Goal: Task Accomplishment & Management: Manage account settings

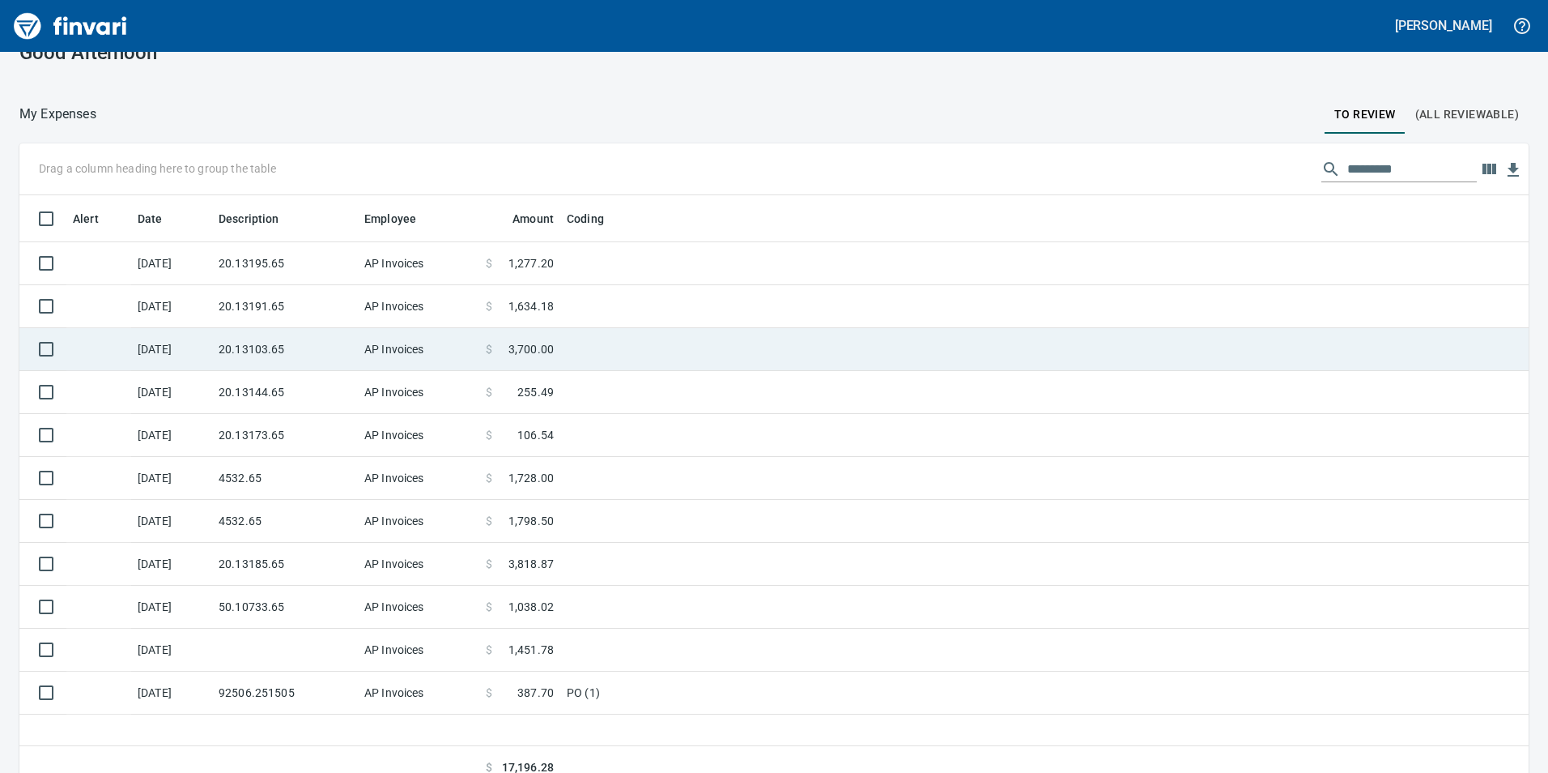
scroll to position [47, 0]
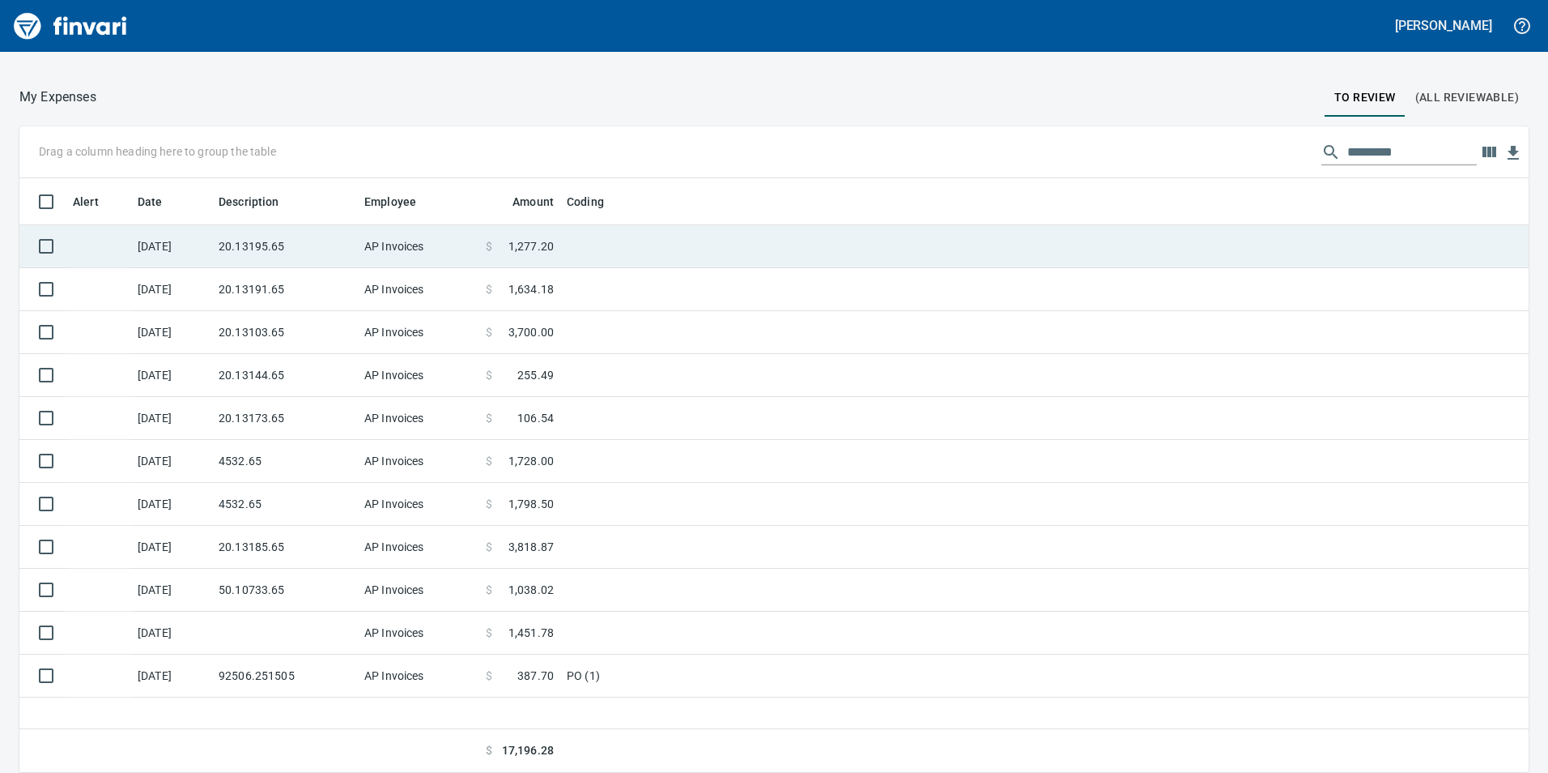
click at [685, 233] on td at bounding box center [762, 246] width 405 height 43
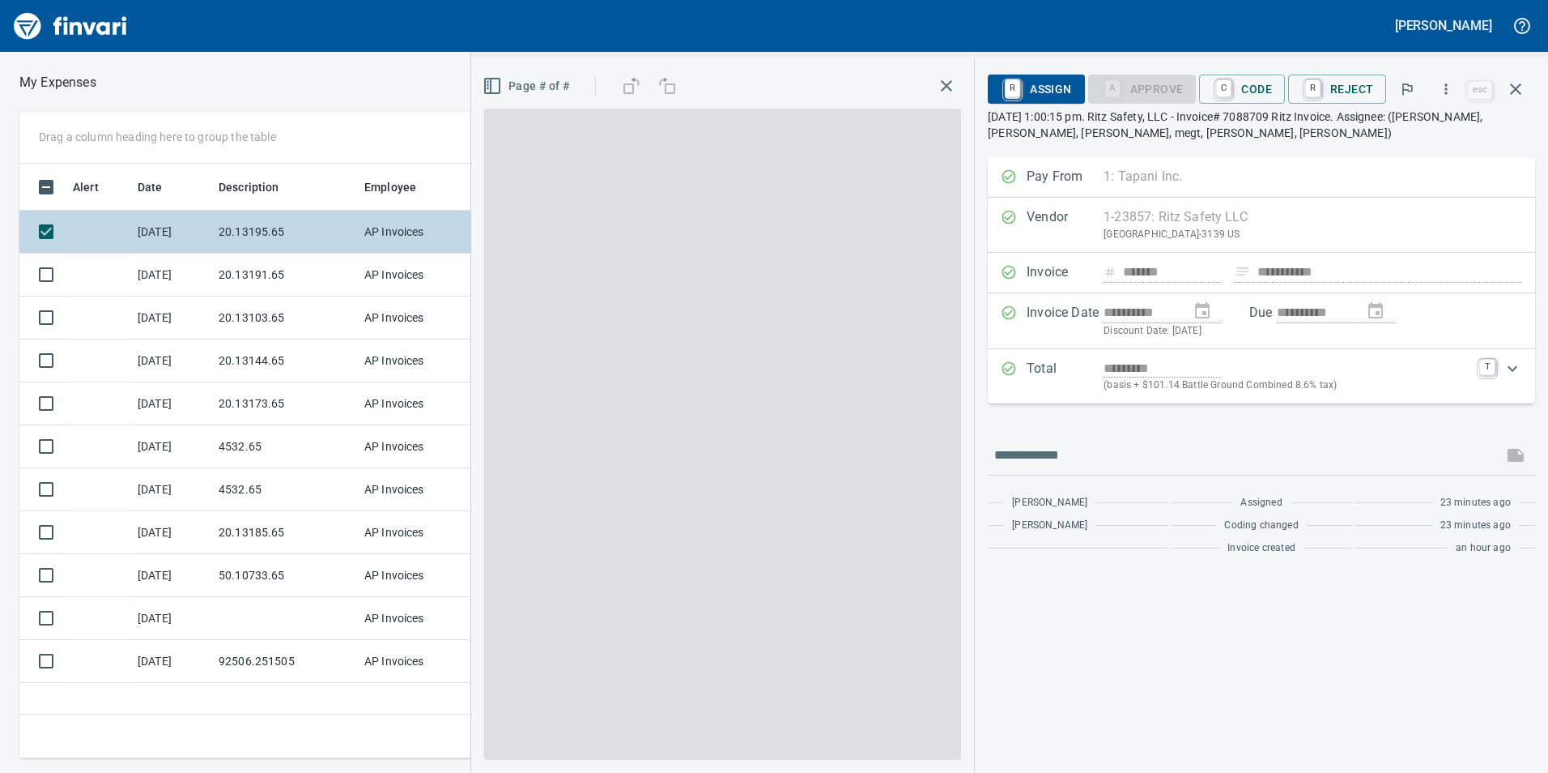
scroll to position [582, 1092]
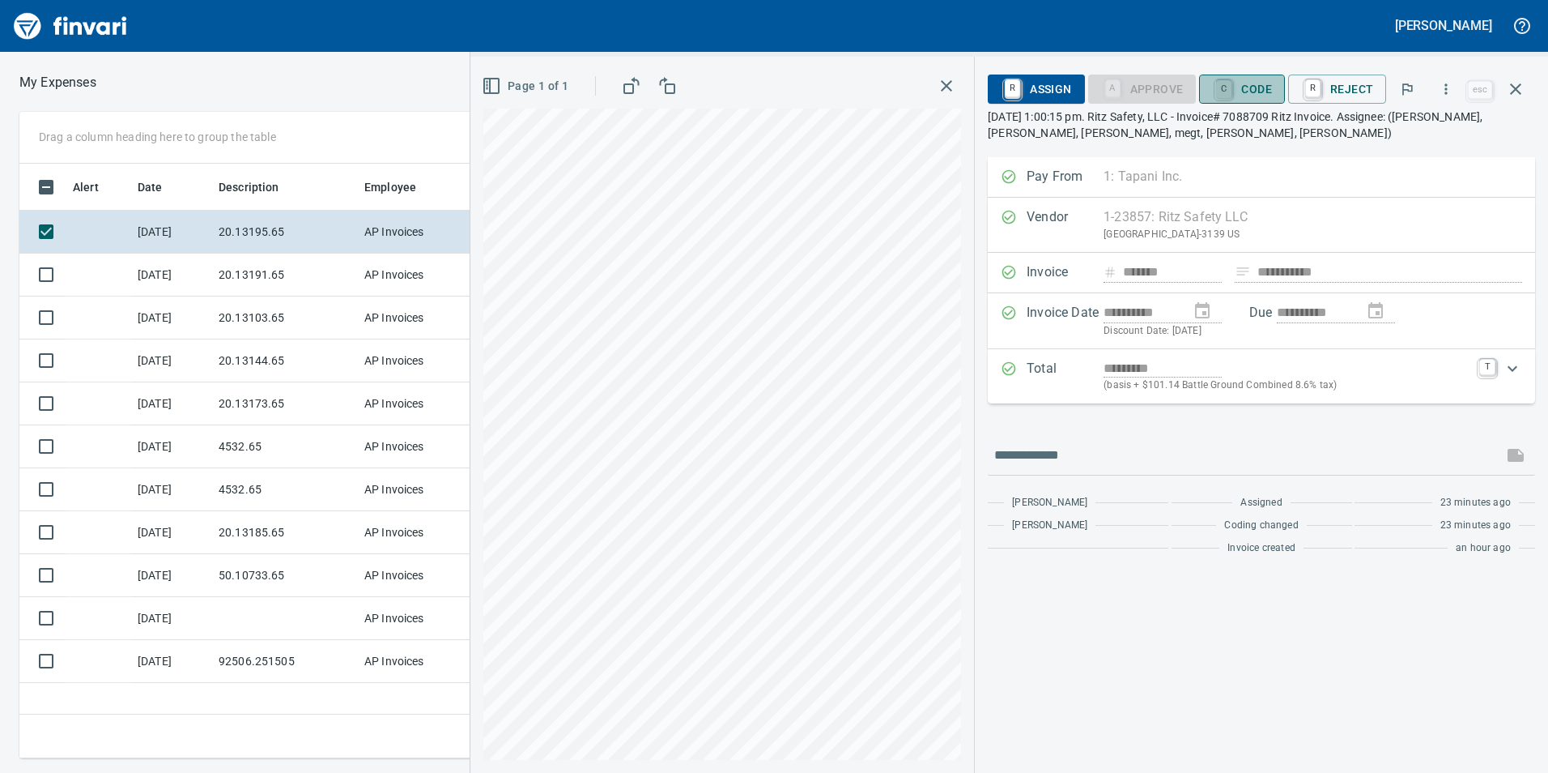
click at [1232, 85] on link "C" at bounding box center [1223, 89] width 15 height 18
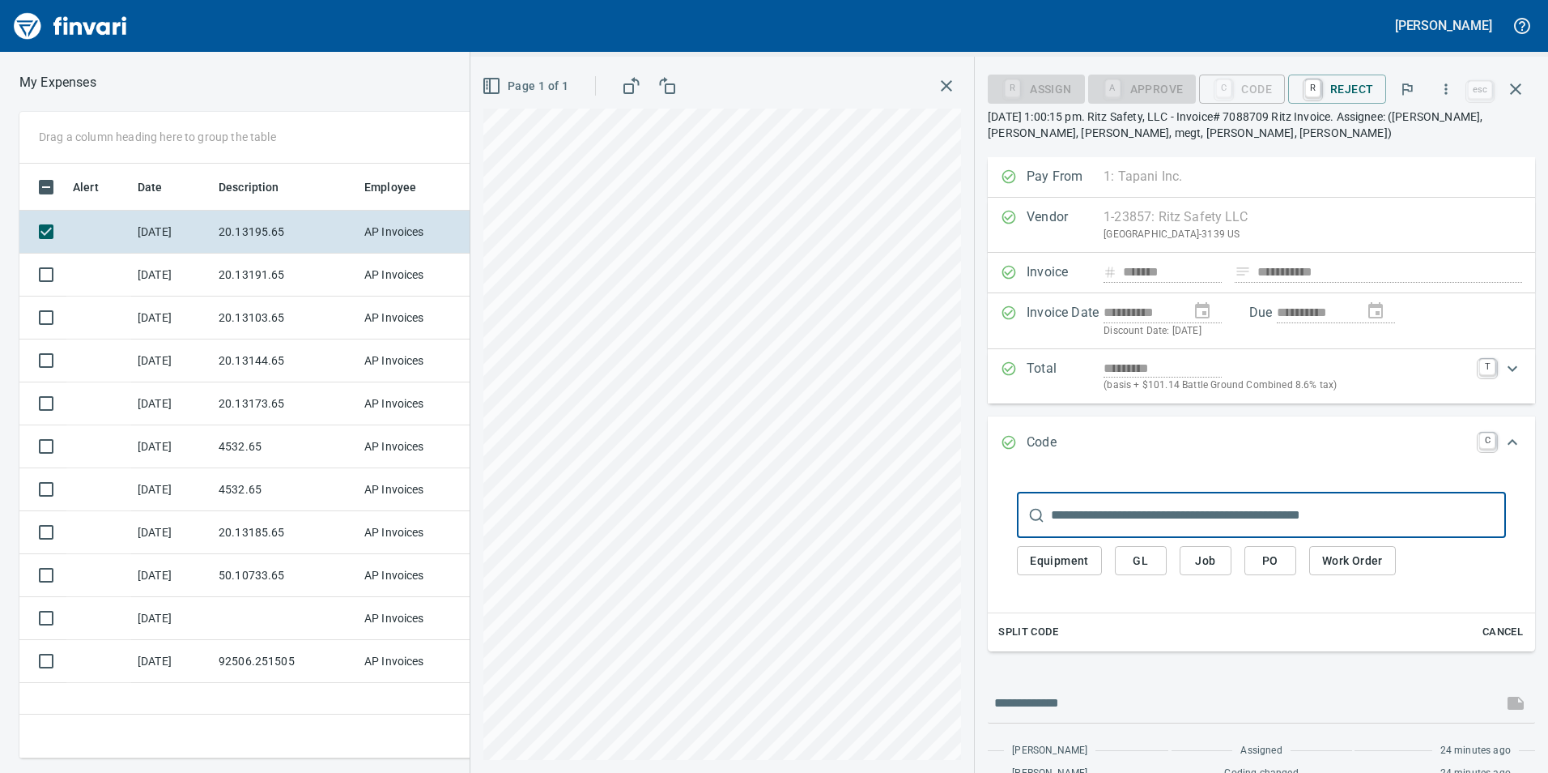
click at [1146, 560] on span "GL" at bounding box center [1141, 561] width 26 height 20
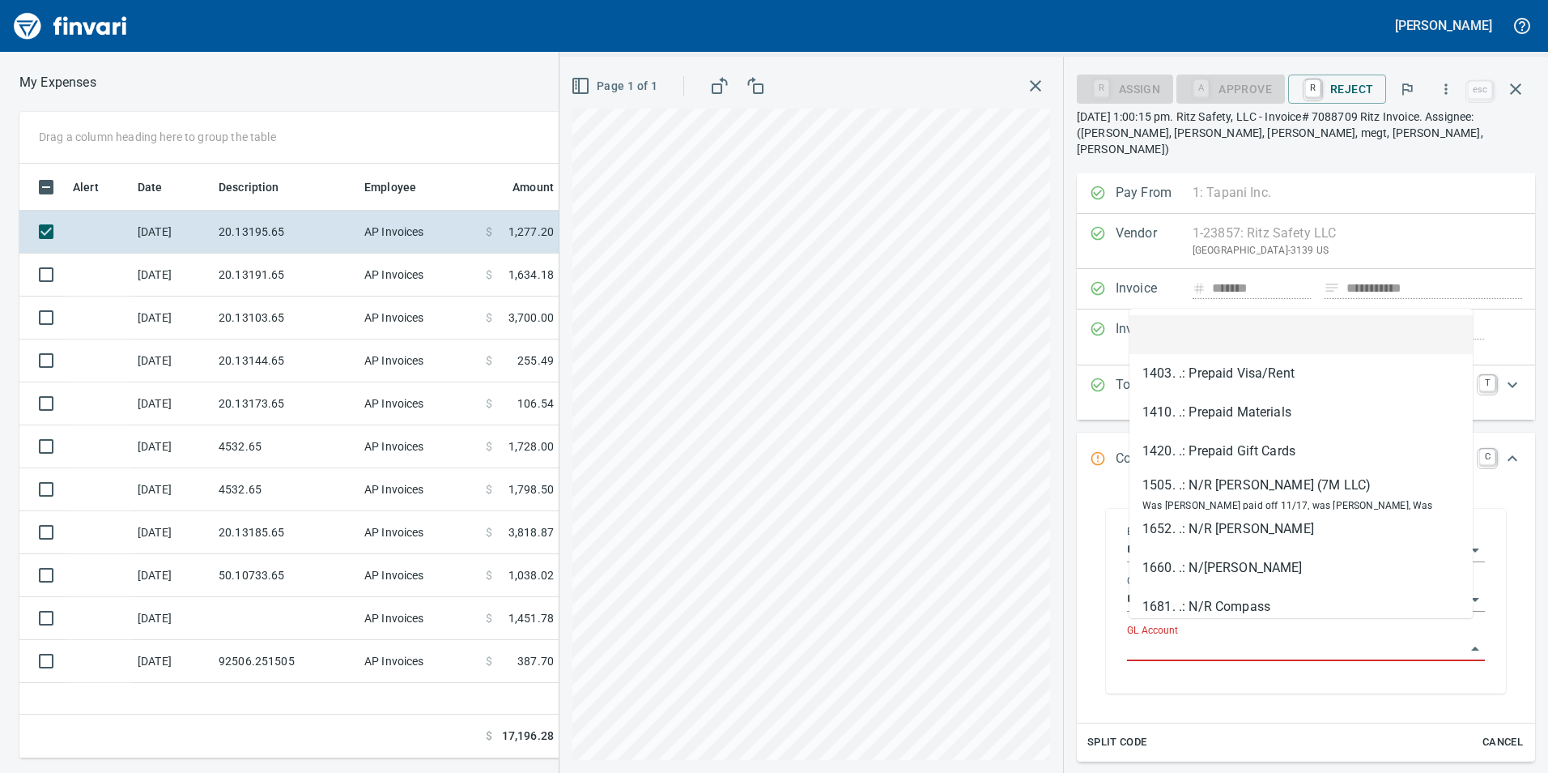
click at [1168, 637] on input "GL Account" at bounding box center [1296, 648] width 338 height 23
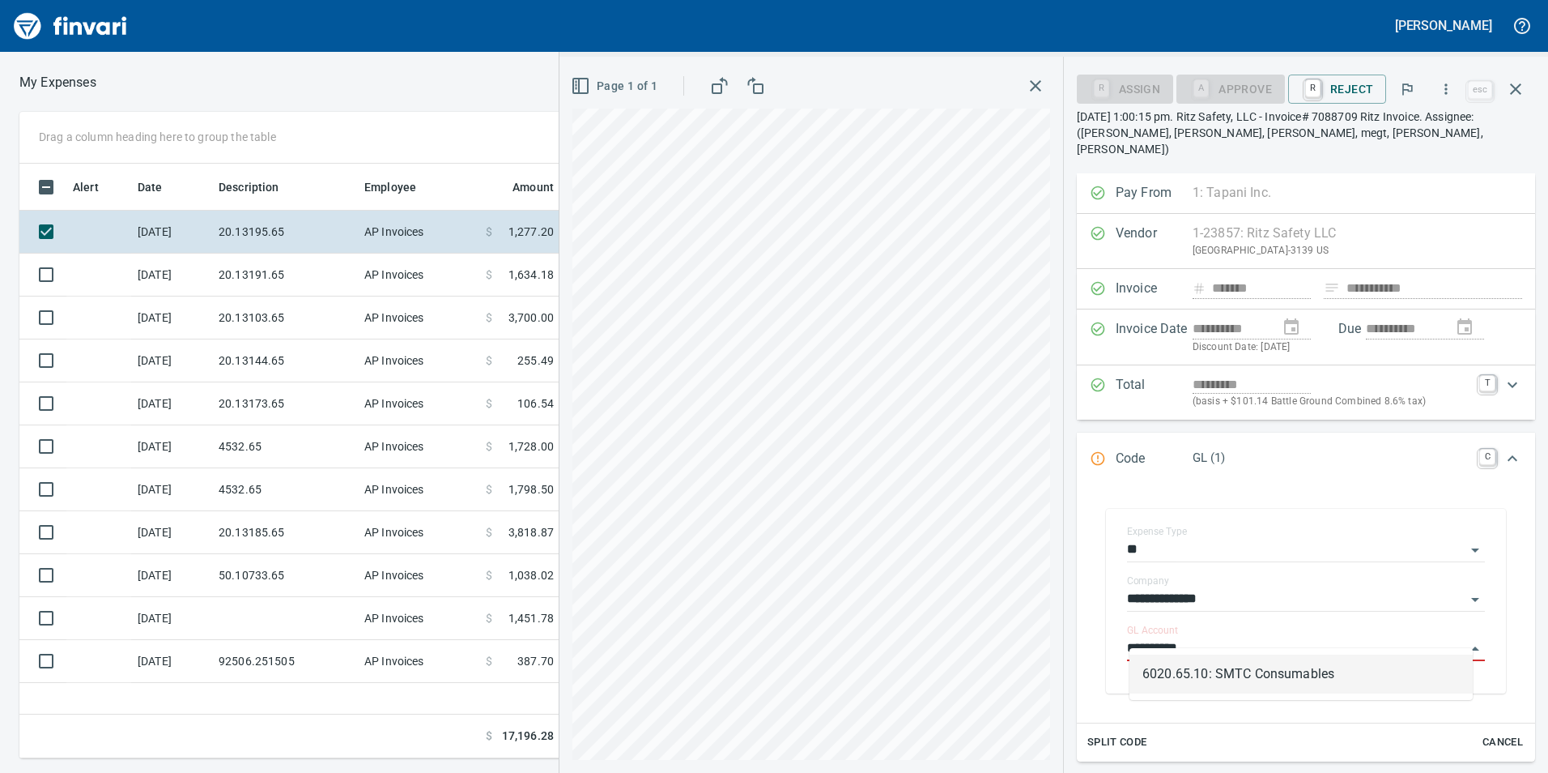
click at [1245, 668] on li "6020.65.10: SMTC Consumables" at bounding box center [1301, 673] width 343 height 39
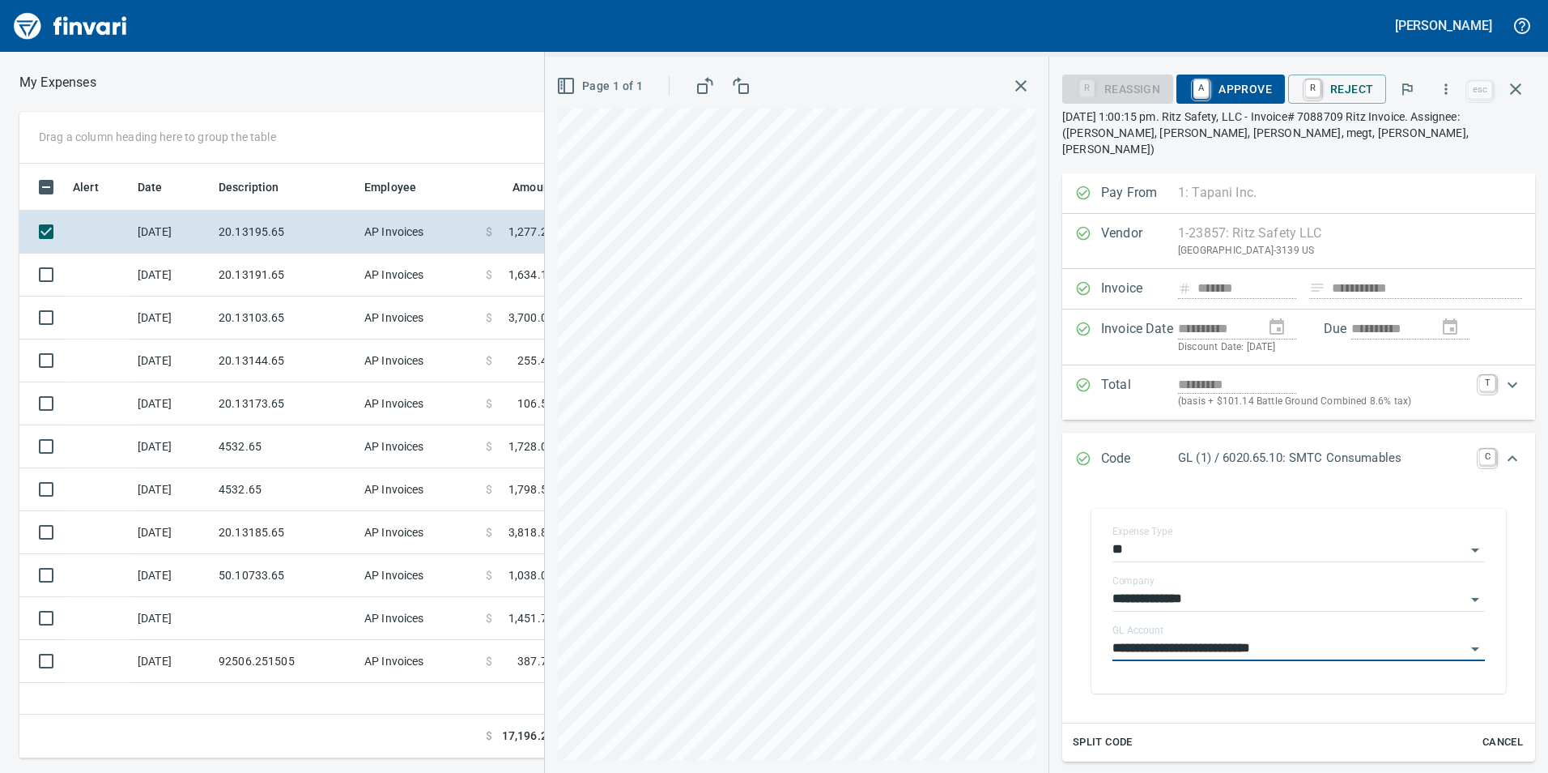
type input "**********"
click at [1224, 96] on span "A Approve" at bounding box center [1231, 89] width 83 height 28
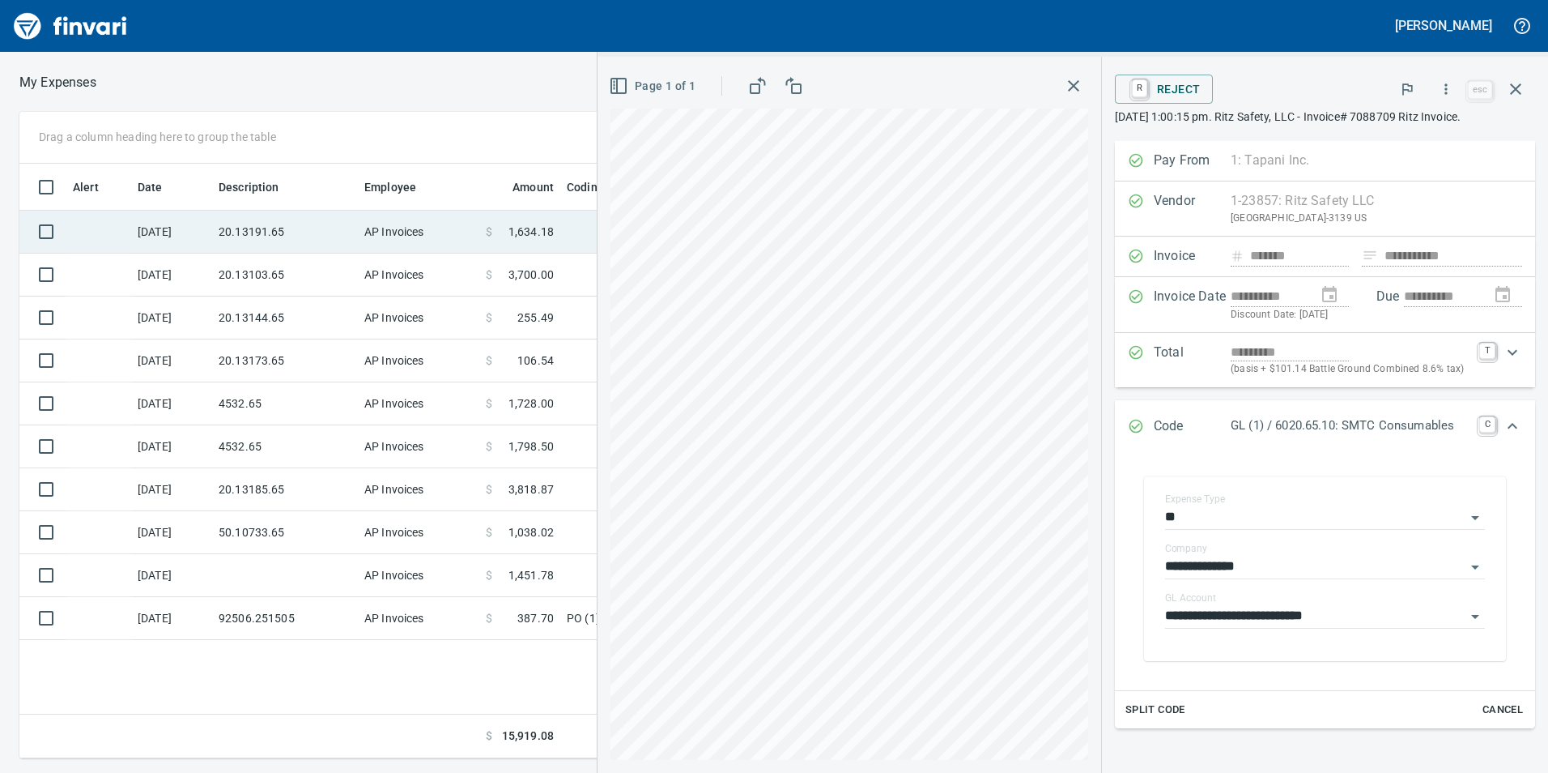
click at [335, 239] on td "20.13191.65" at bounding box center [285, 232] width 146 height 43
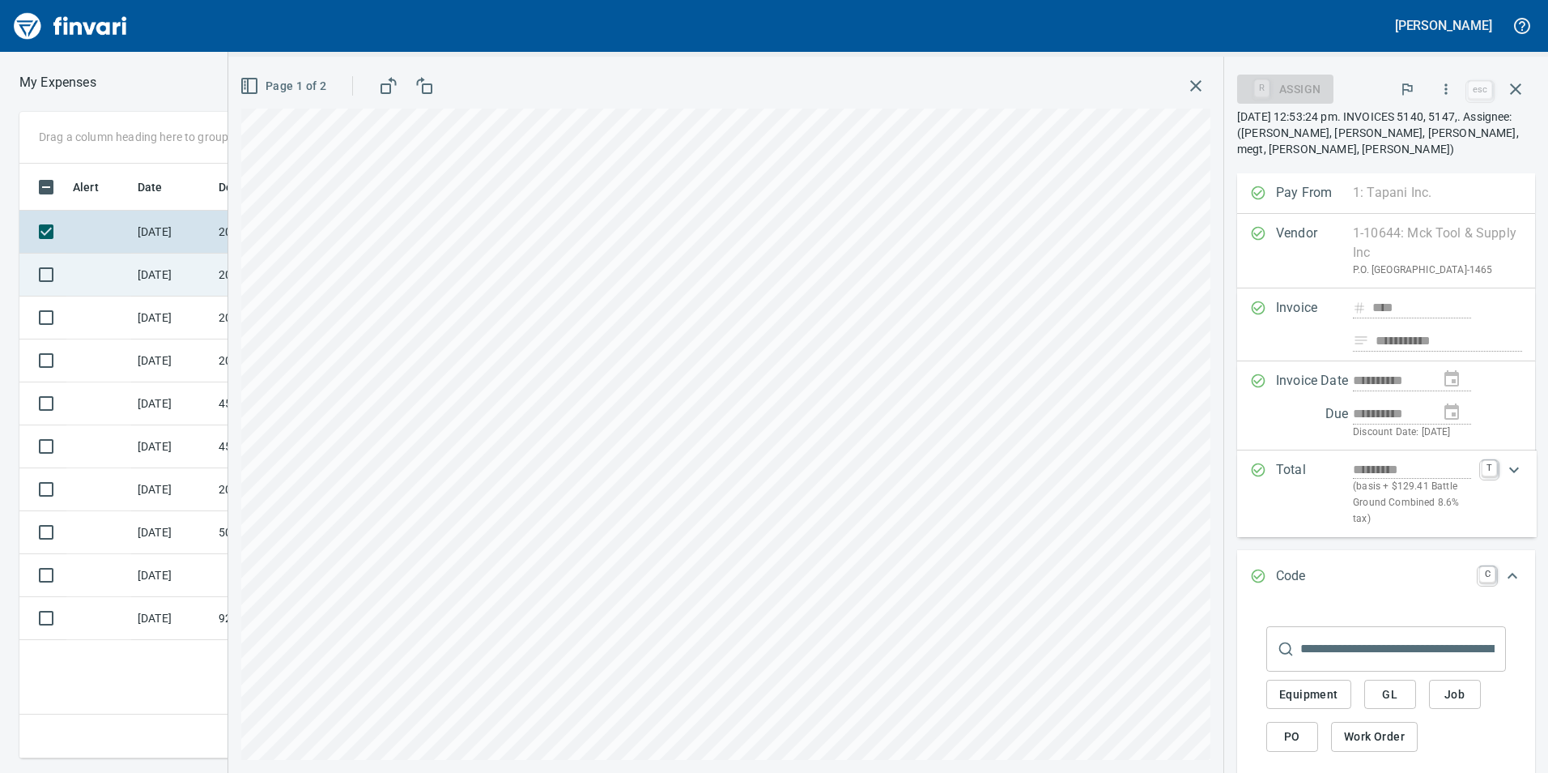
click at [114, 260] on td at bounding box center [98, 274] width 65 height 43
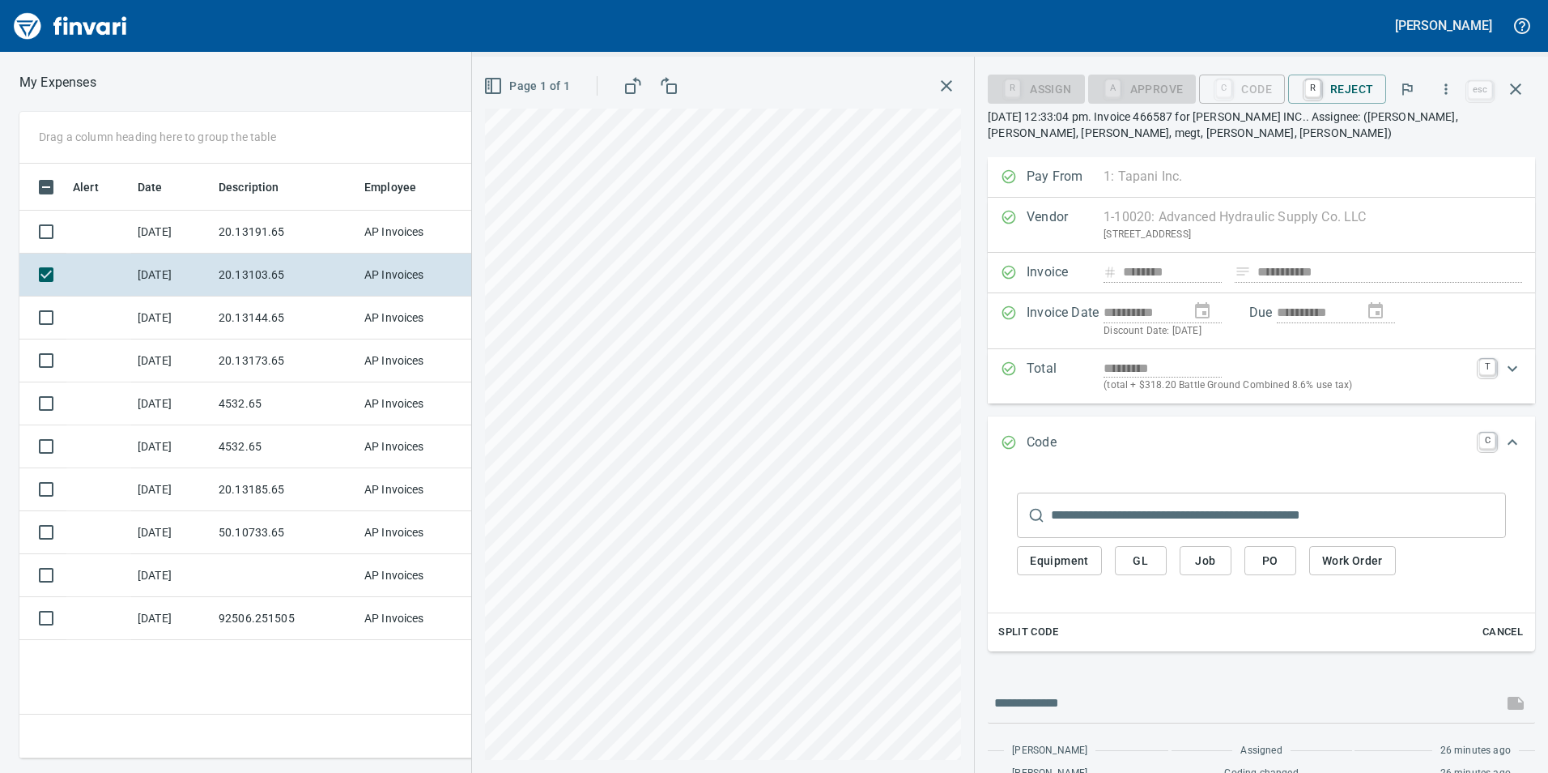
click at [1156, 546] on button "GL" at bounding box center [1141, 561] width 52 height 30
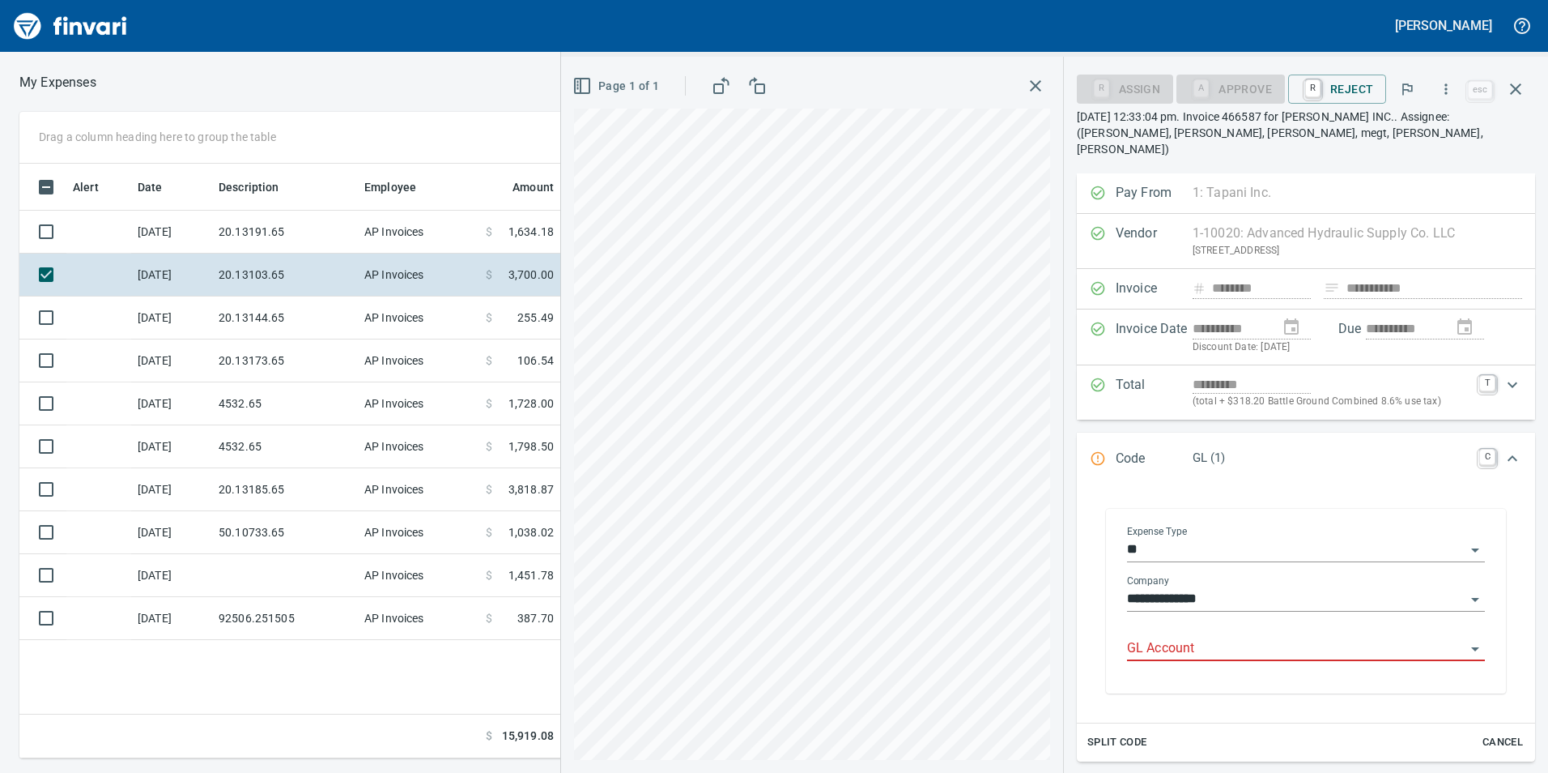
click at [1220, 624] on div "GL Account" at bounding box center [1306, 642] width 358 height 36
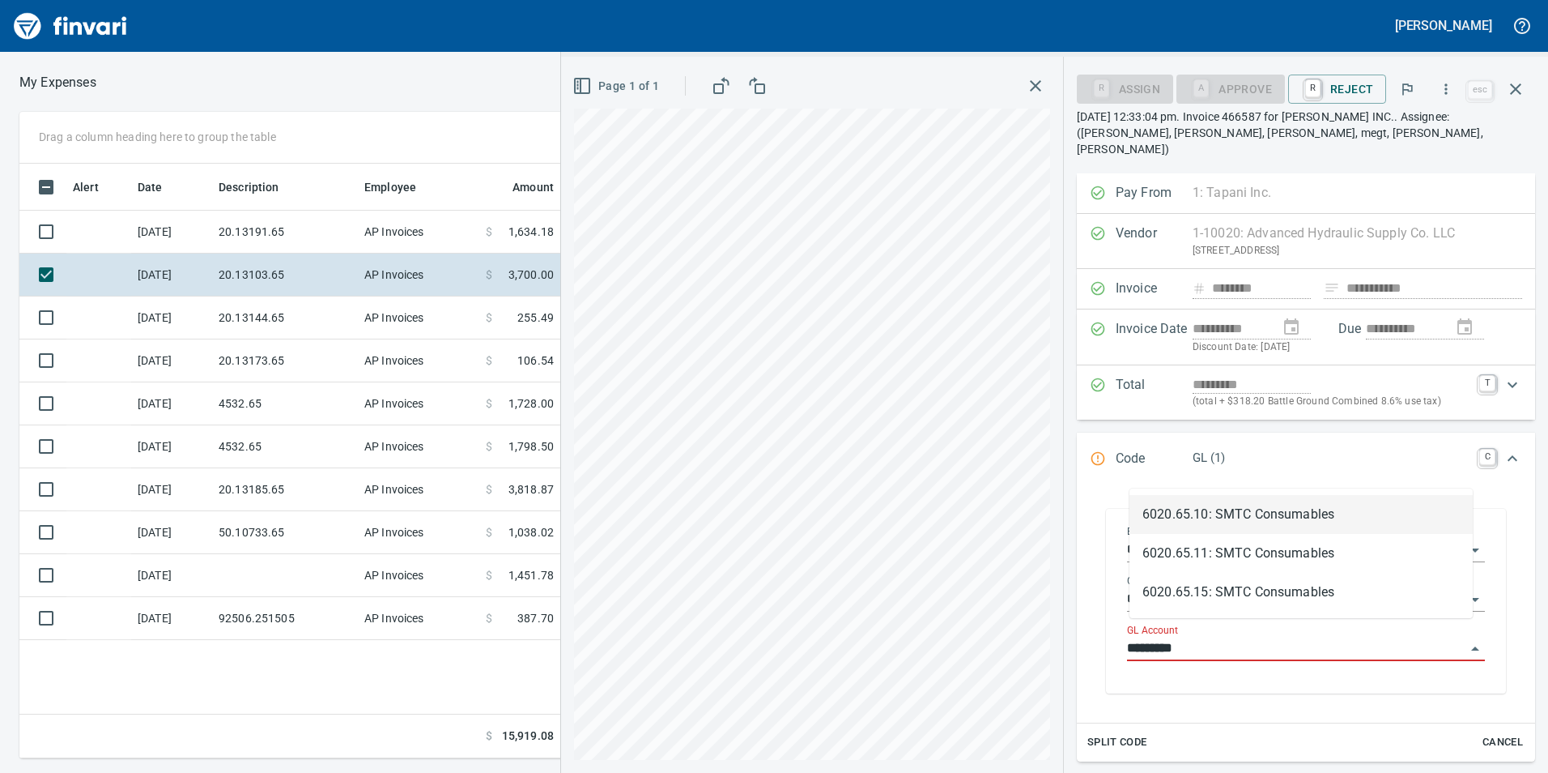
scroll to position [582, 1092]
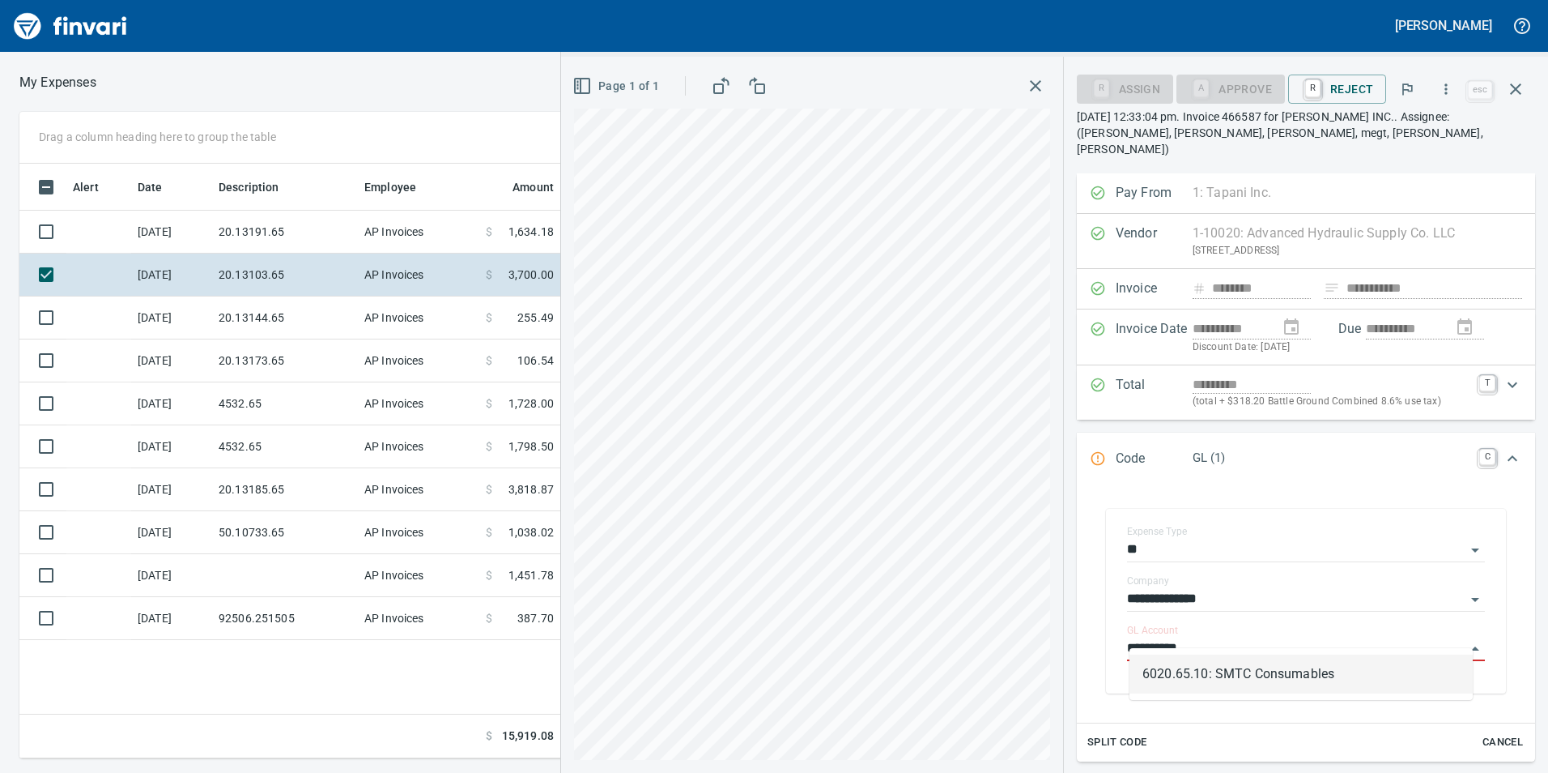
click at [1262, 669] on li "6020.65.10: SMTC Consumables" at bounding box center [1301, 673] width 343 height 39
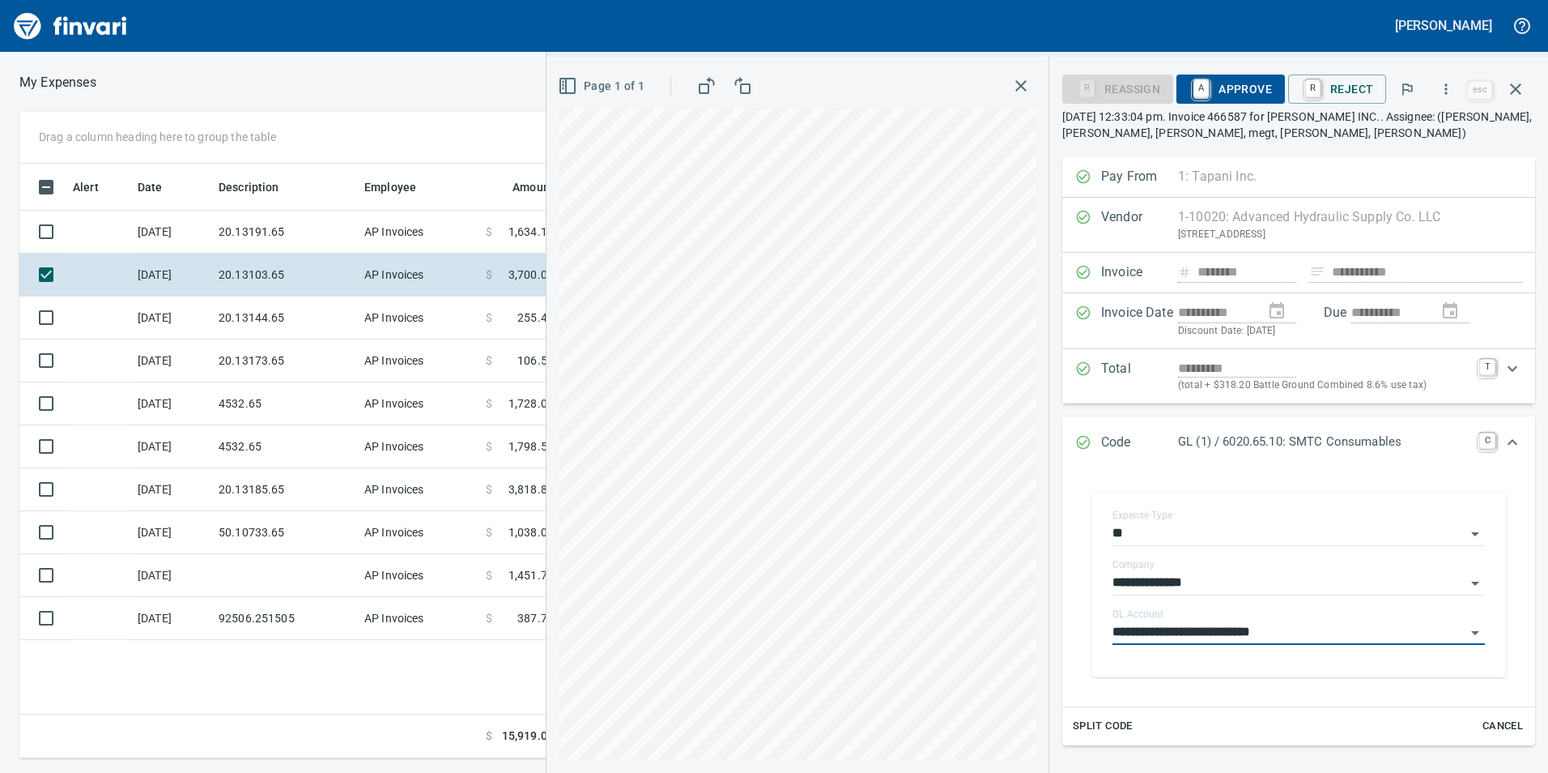
type input "**********"
click at [1265, 82] on span "A Approve" at bounding box center [1231, 89] width 83 height 28
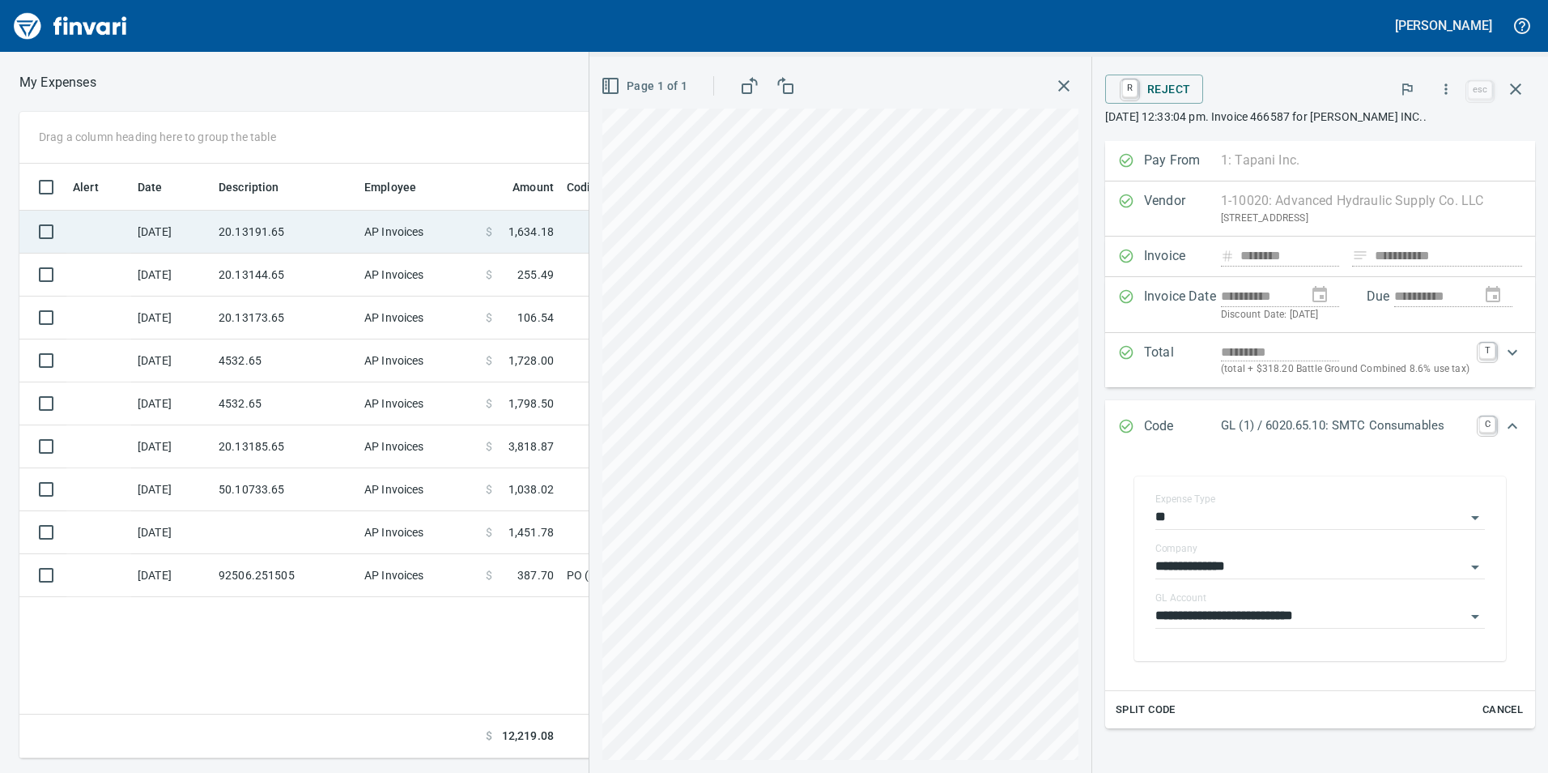
click at [358, 225] on td "AP Invoices" at bounding box center [418, 232] width 121 height 43
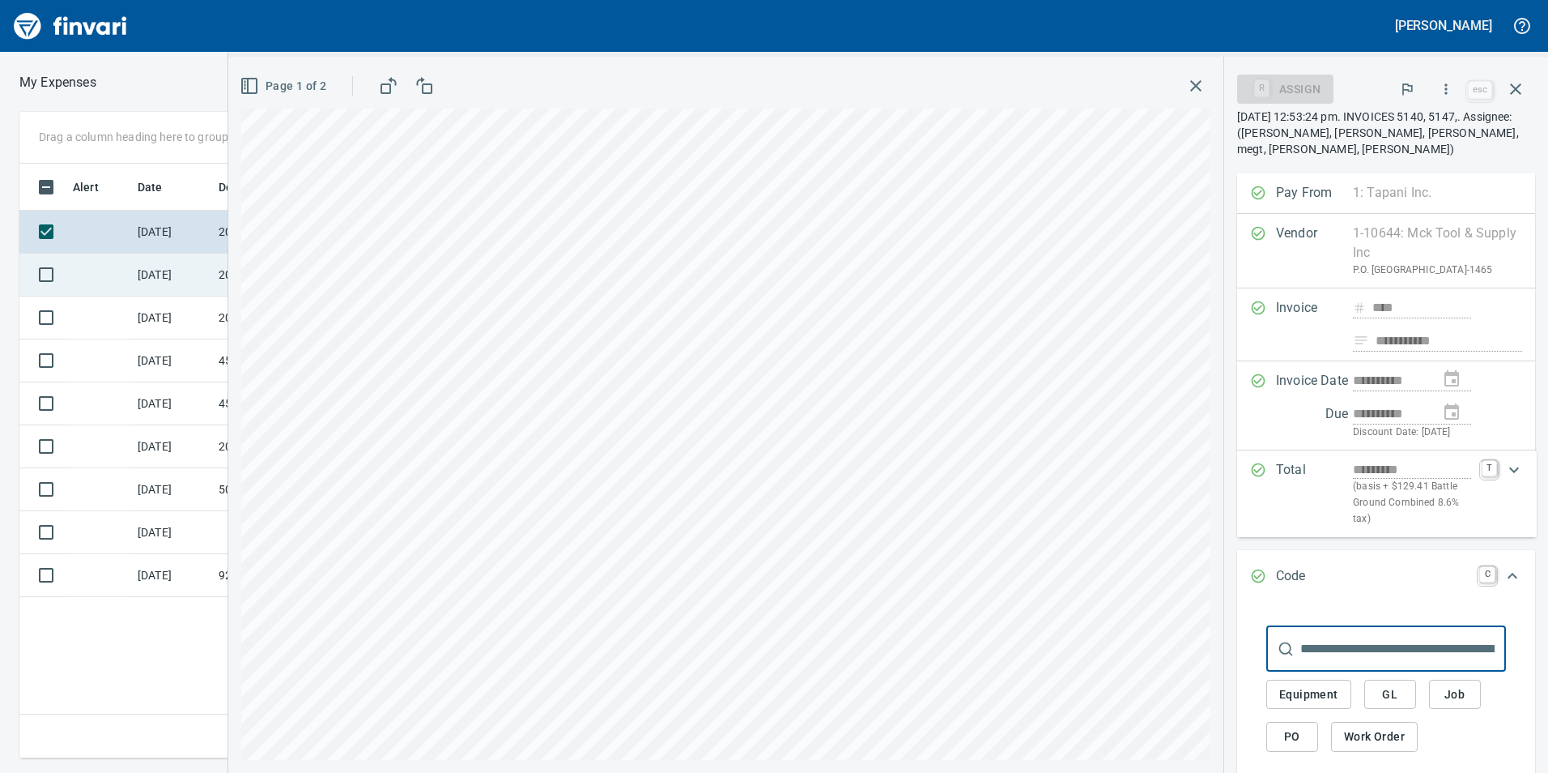
click at [181, 279] on td "[DATE]" at bounding box center [171, 274] width 81 height 43
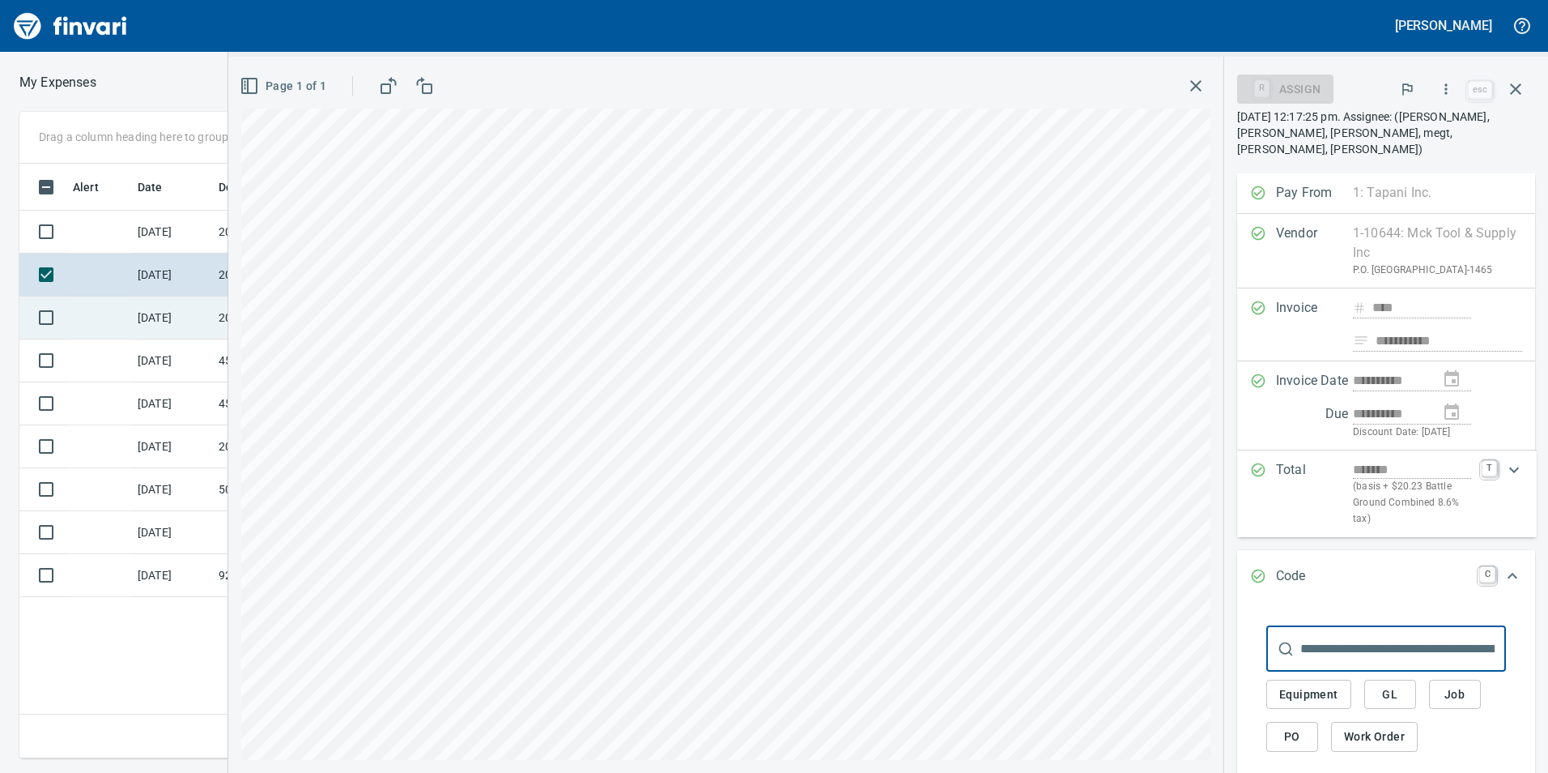
click at [215, 321] on td "20.13173.65" at bounding box center [285, 317] width 146 height 43
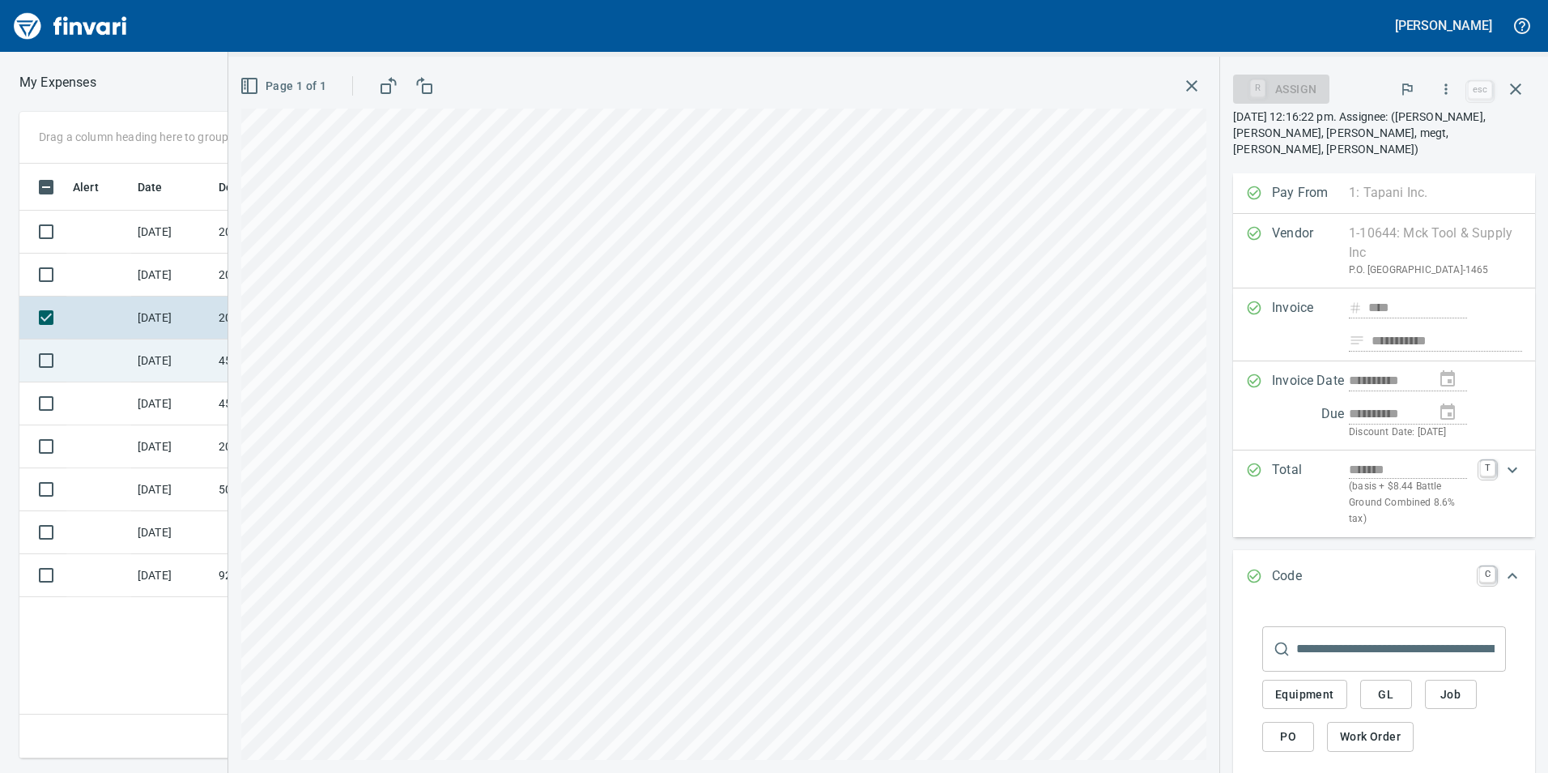
click at [226, 364] on td "4532.65" at bounding box center [285, 360] width 146 height 43
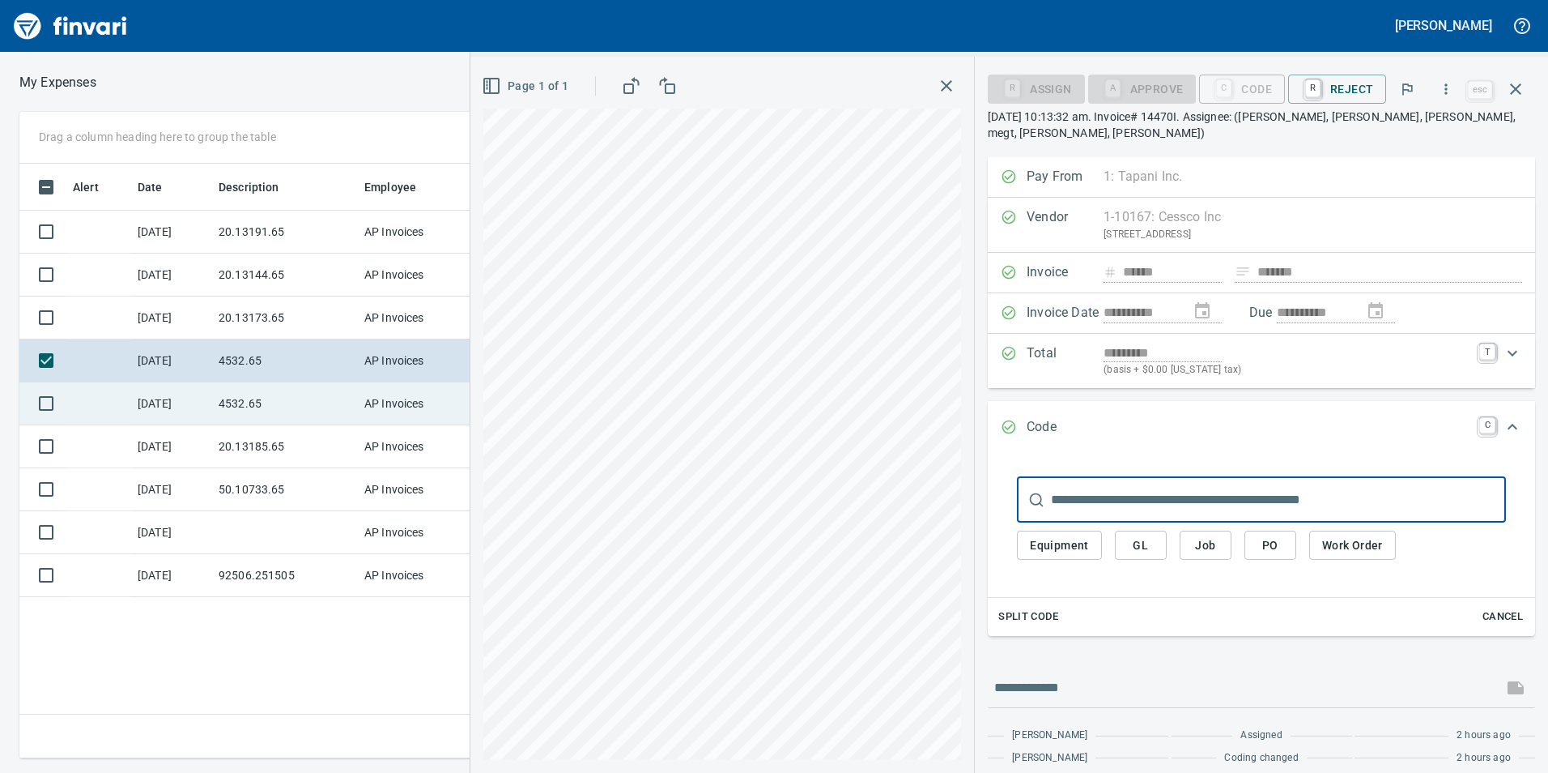
click at [221, 399] on td "4532.65" at bounding box center [285, 403] width 146 height 43
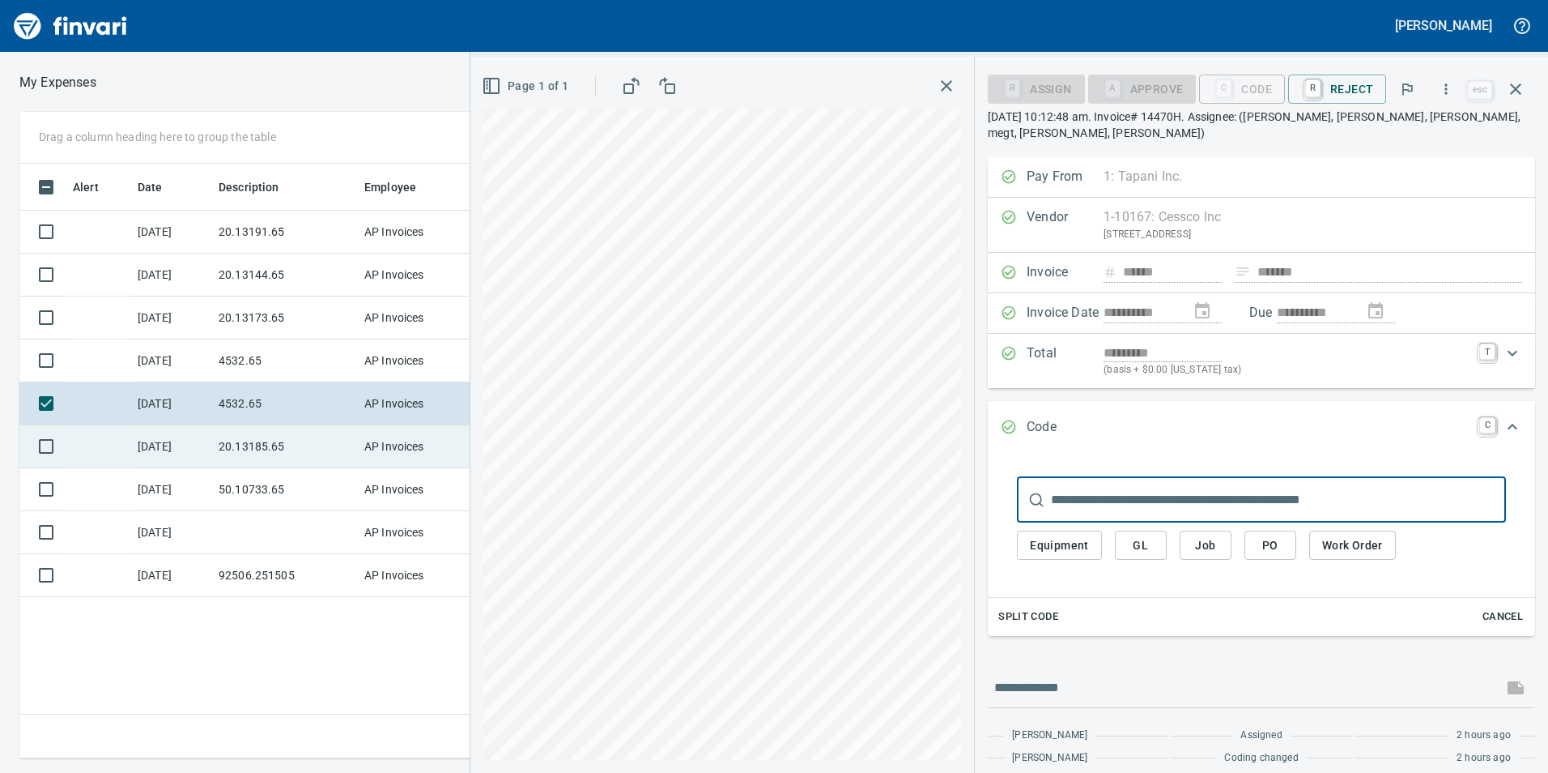
click at [275, 459] on td "20.13185.65" at bounding box center [285, 446] width 146 height 43
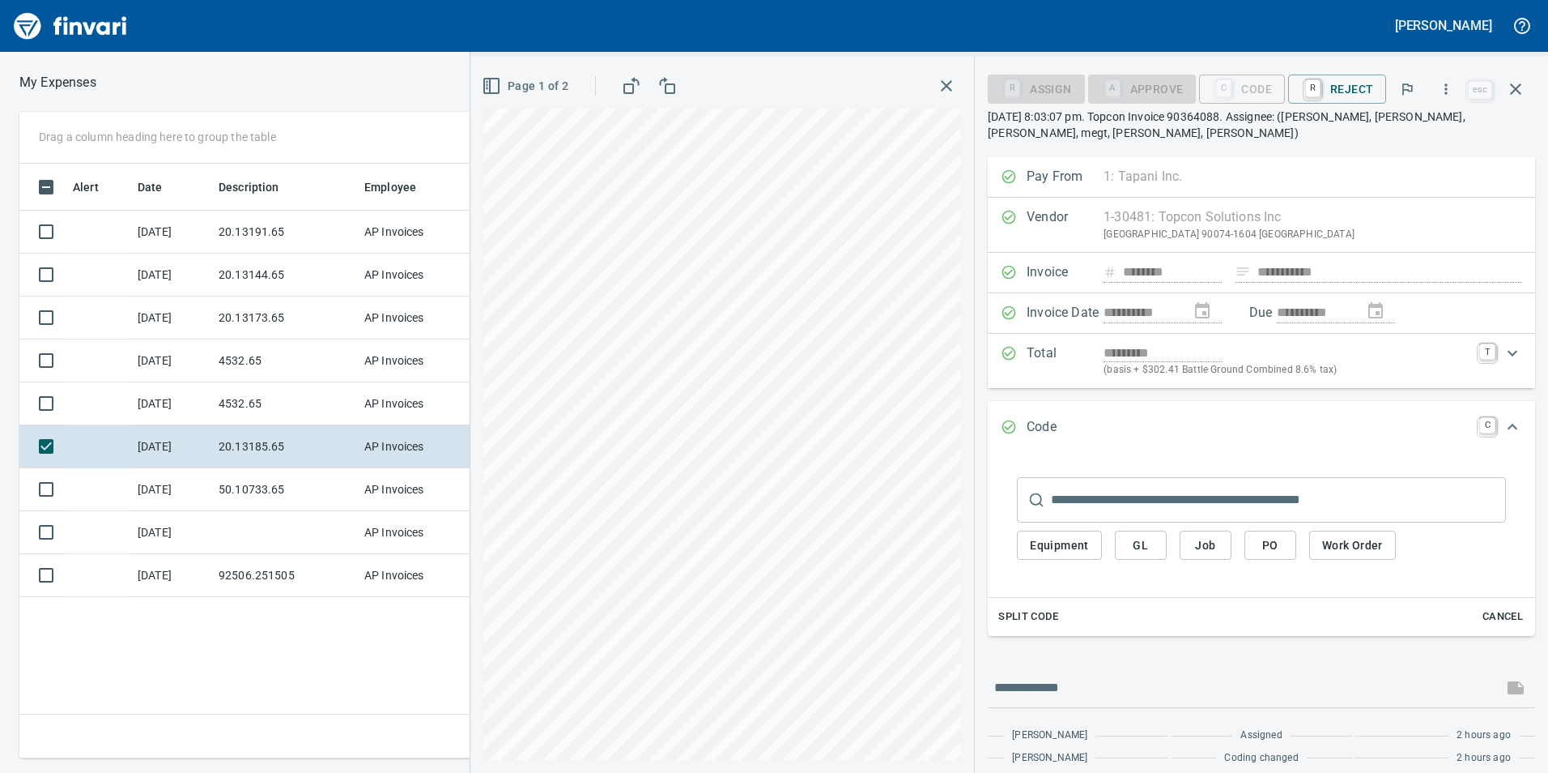
click at [1147, 536] on span "GL" at bounding box center [1141, 545] width 26 height 20
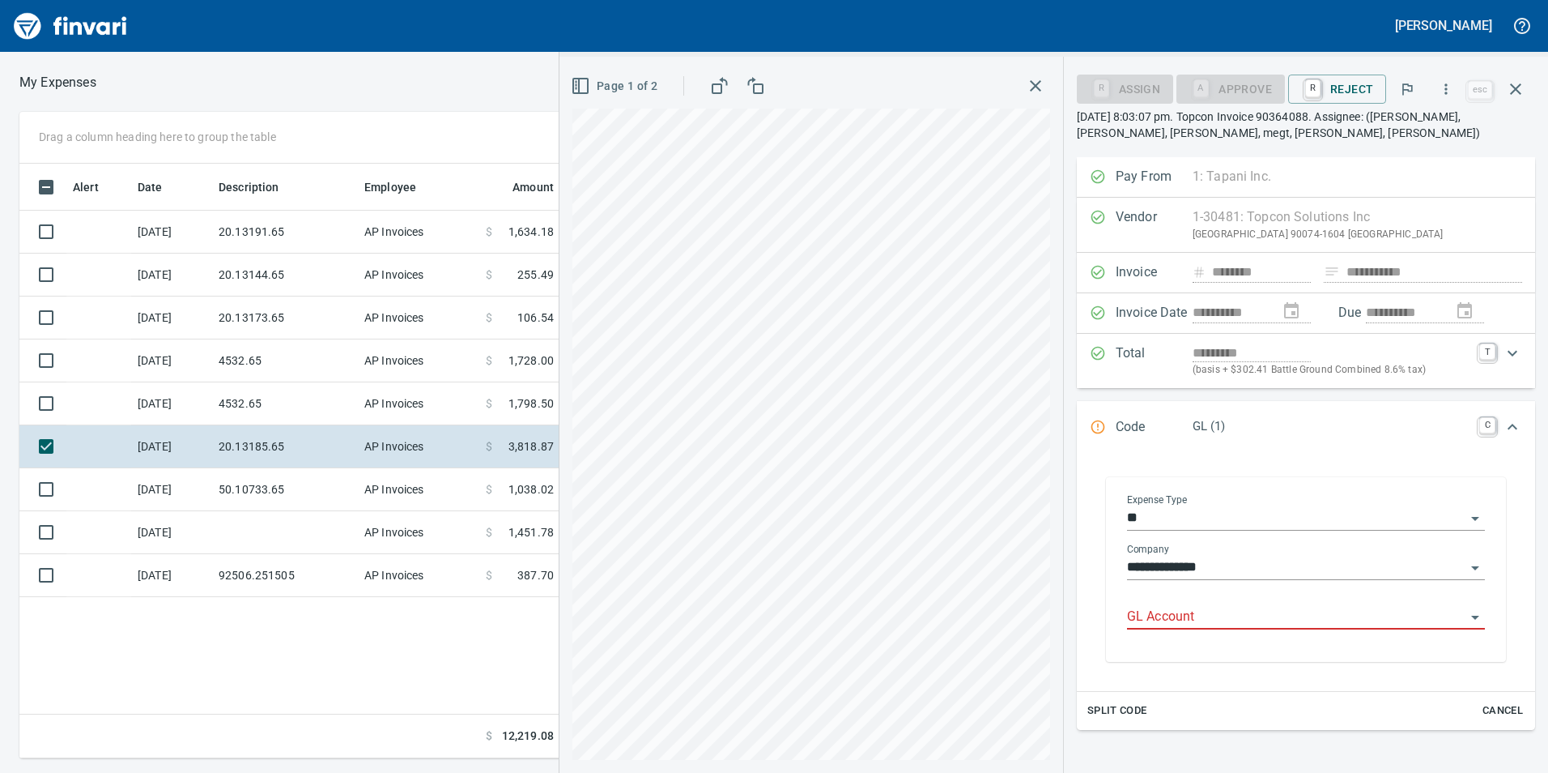
click at [1177, 628] on div at bounding box center [1306, 617] width 358 height 23
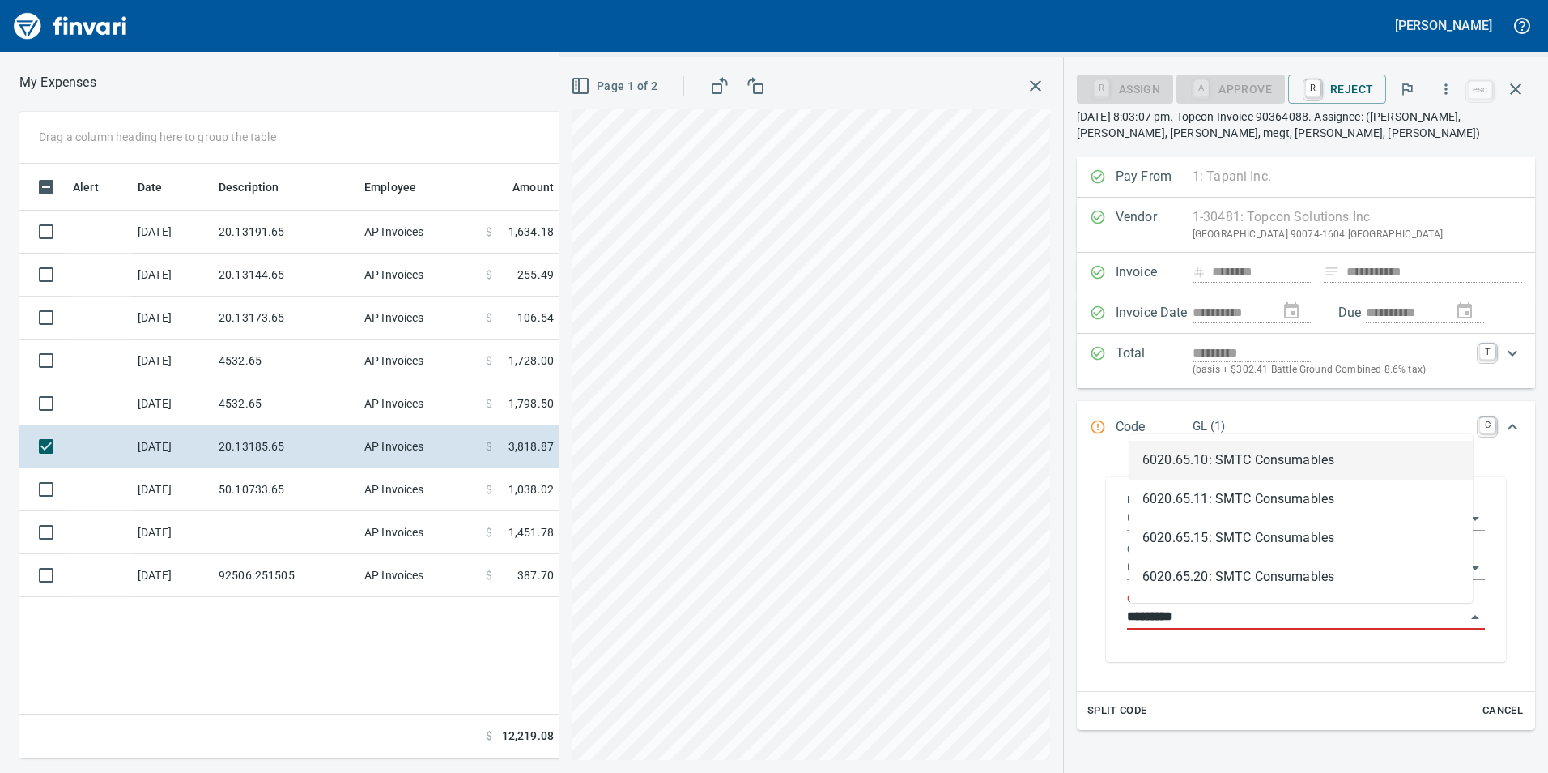
scroll to position [582, 1092]
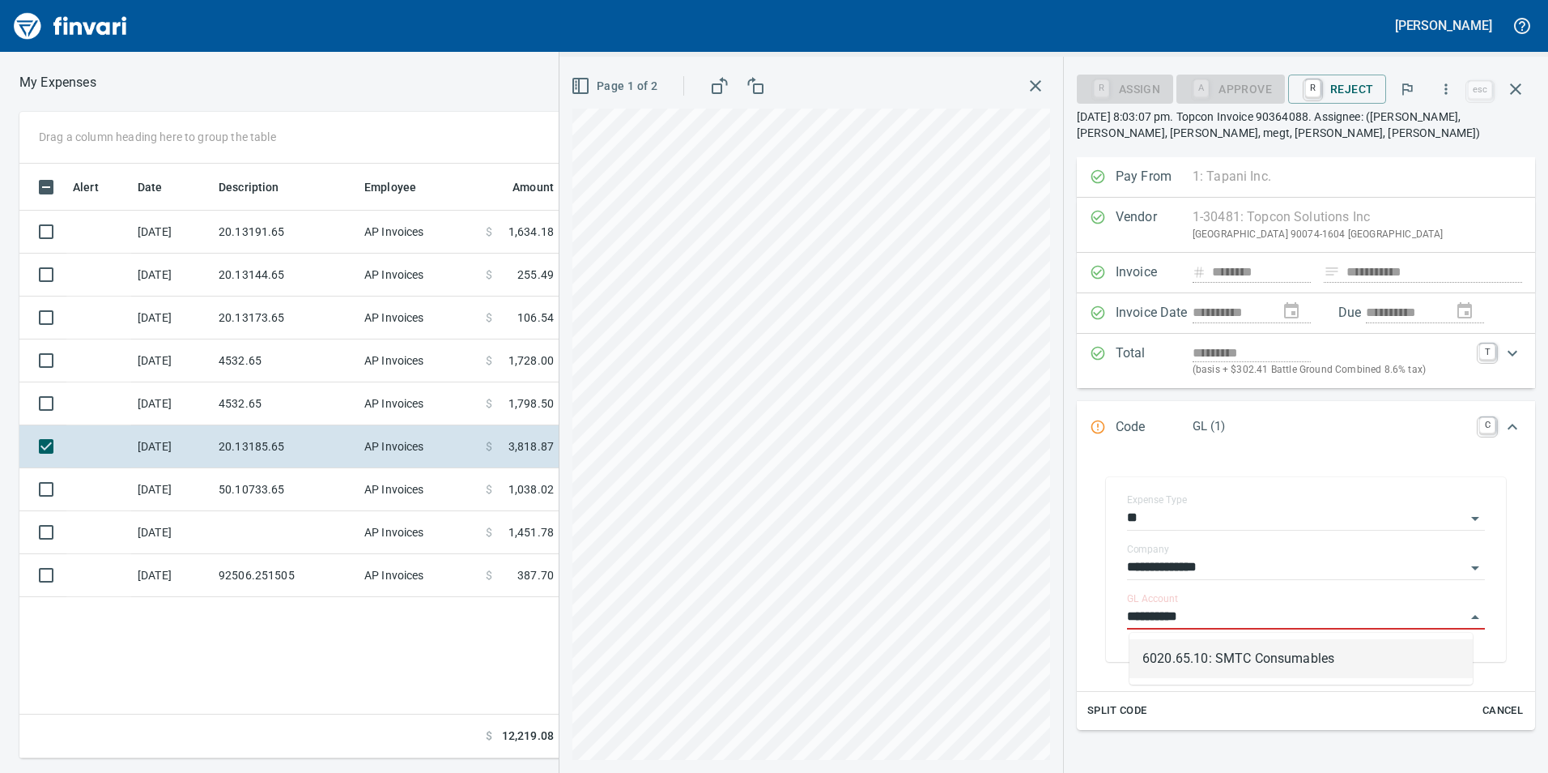
click at [1179, 655] on li "6020.65.10: SMTC Consumables" at bounding box center [1301, 658] width 343 height 39
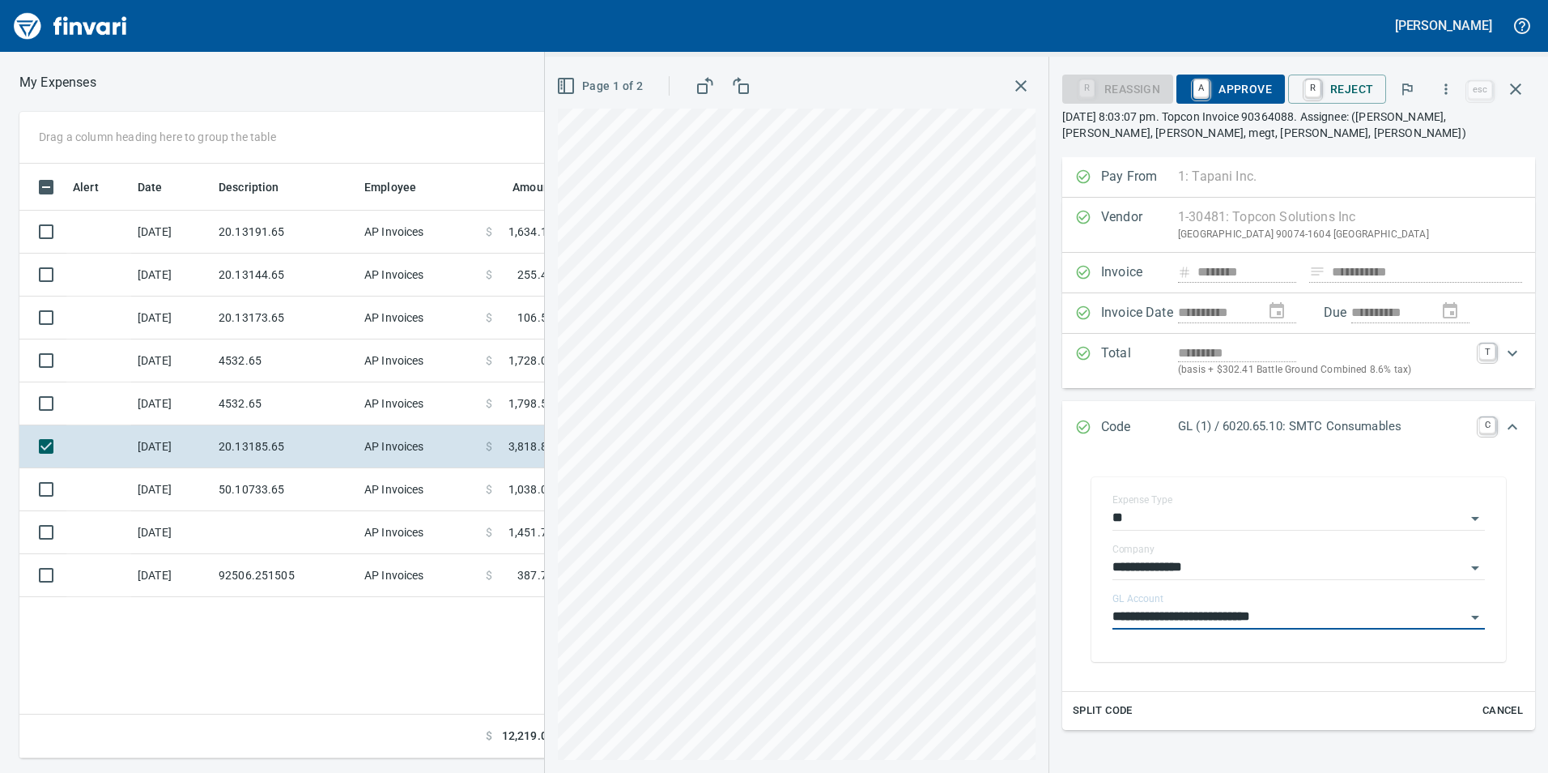
type input "**********"
click at [1229, 79] on span "A Approve" at bounding box center [1231, 89] width 83 height 28
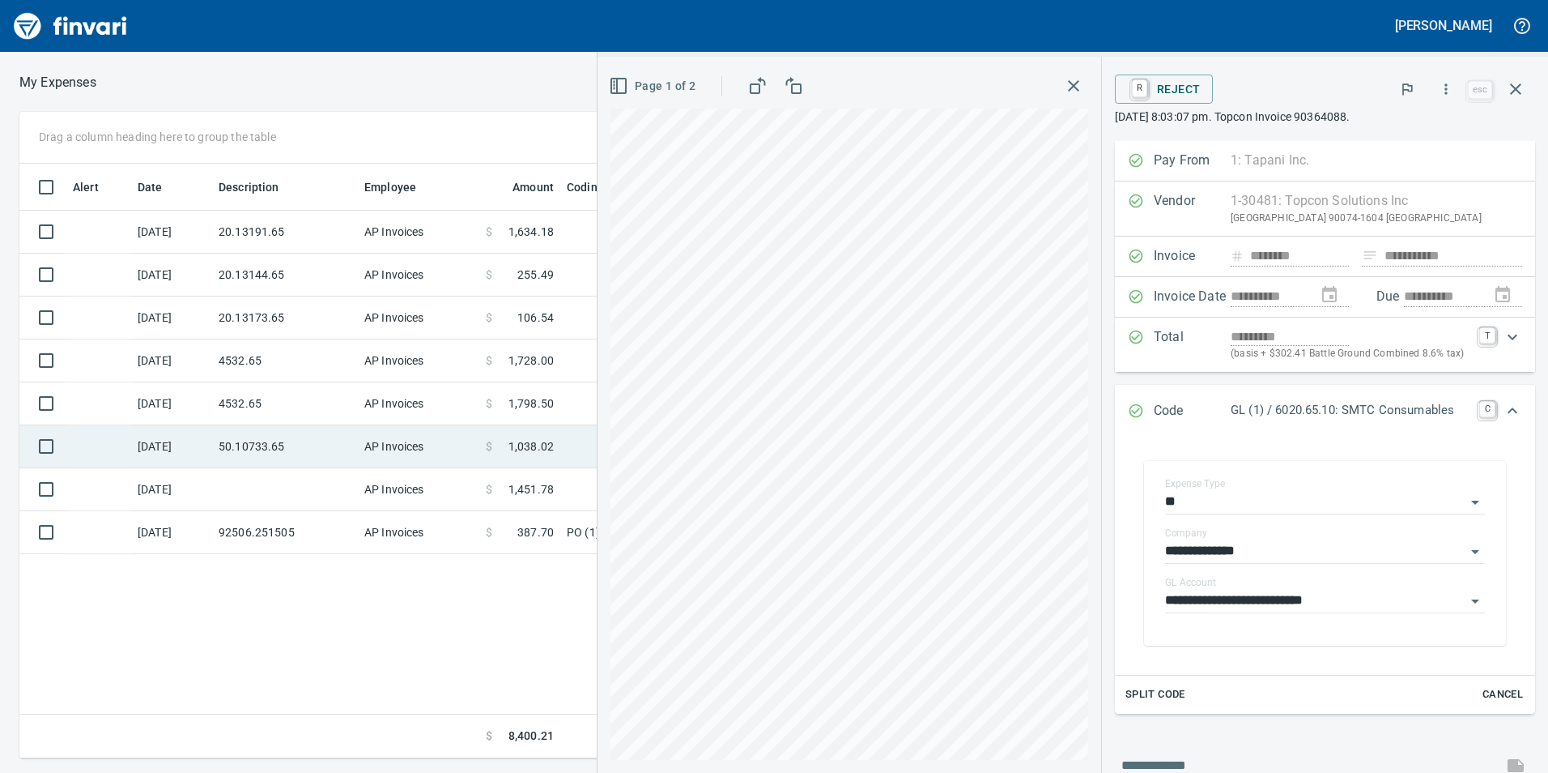
click at [240, 437] on td "50.10733.65" at bounding box center [285, 446] width 146 height 43
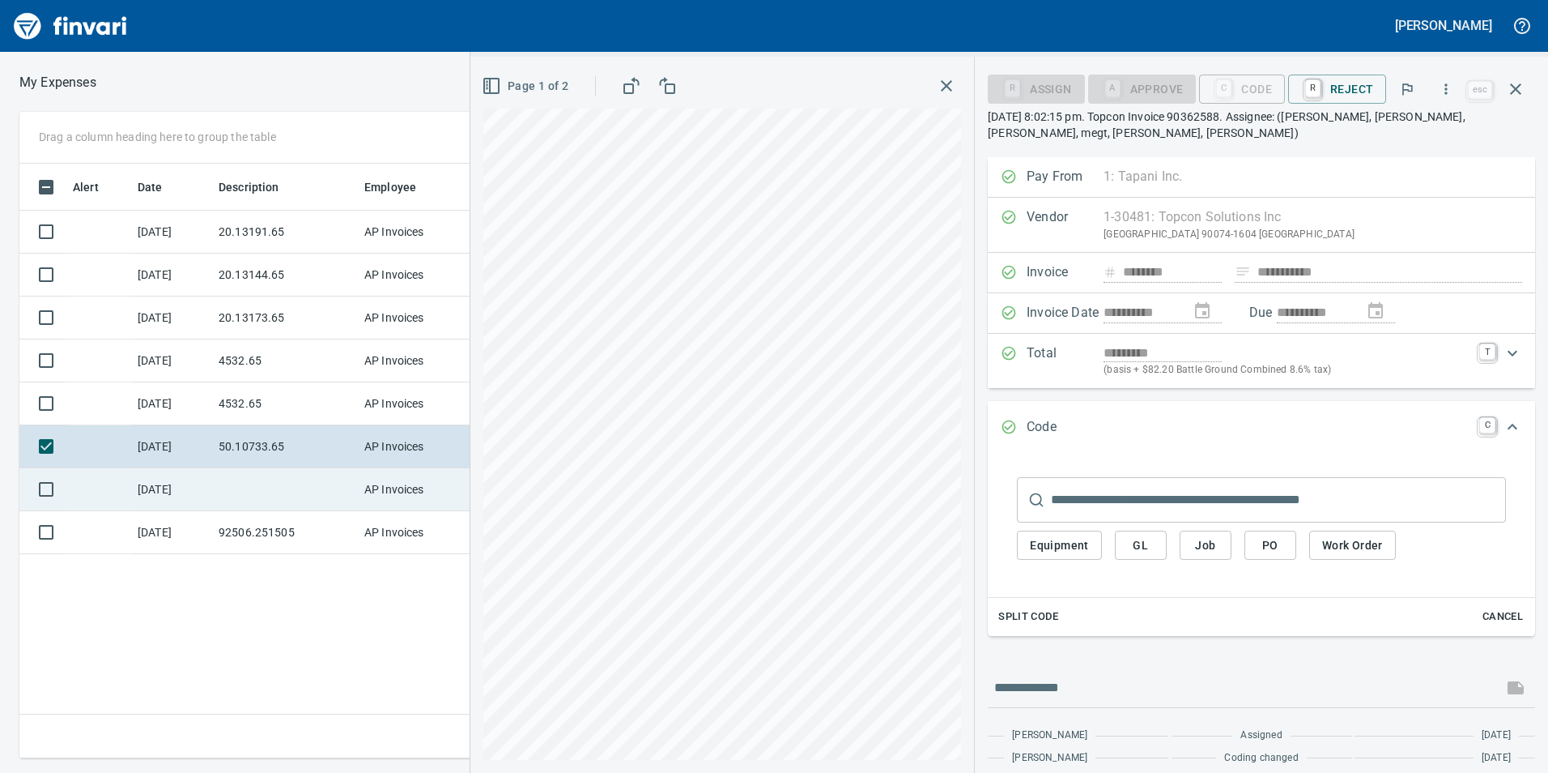
click at [361, 490] on td "AP Invoices" at bounding box center [418, 489] width 121 height 43
click at [275, 486] on td "92506.251505" at bounding box center [285, 489] width 146 height 43
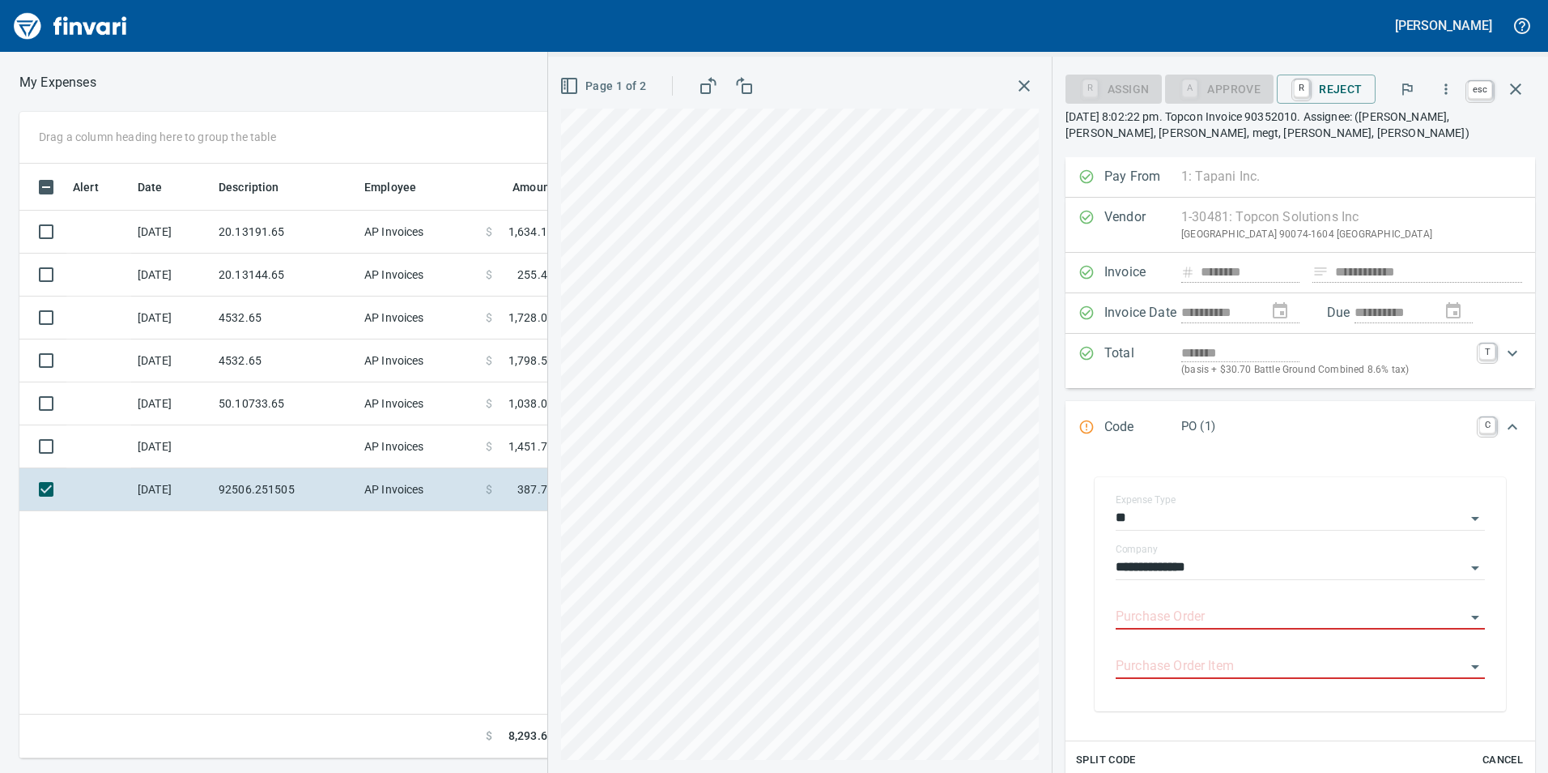
click at [1515, 89] on icon "button" at bounding box center [1515, 88] width 11 height 11
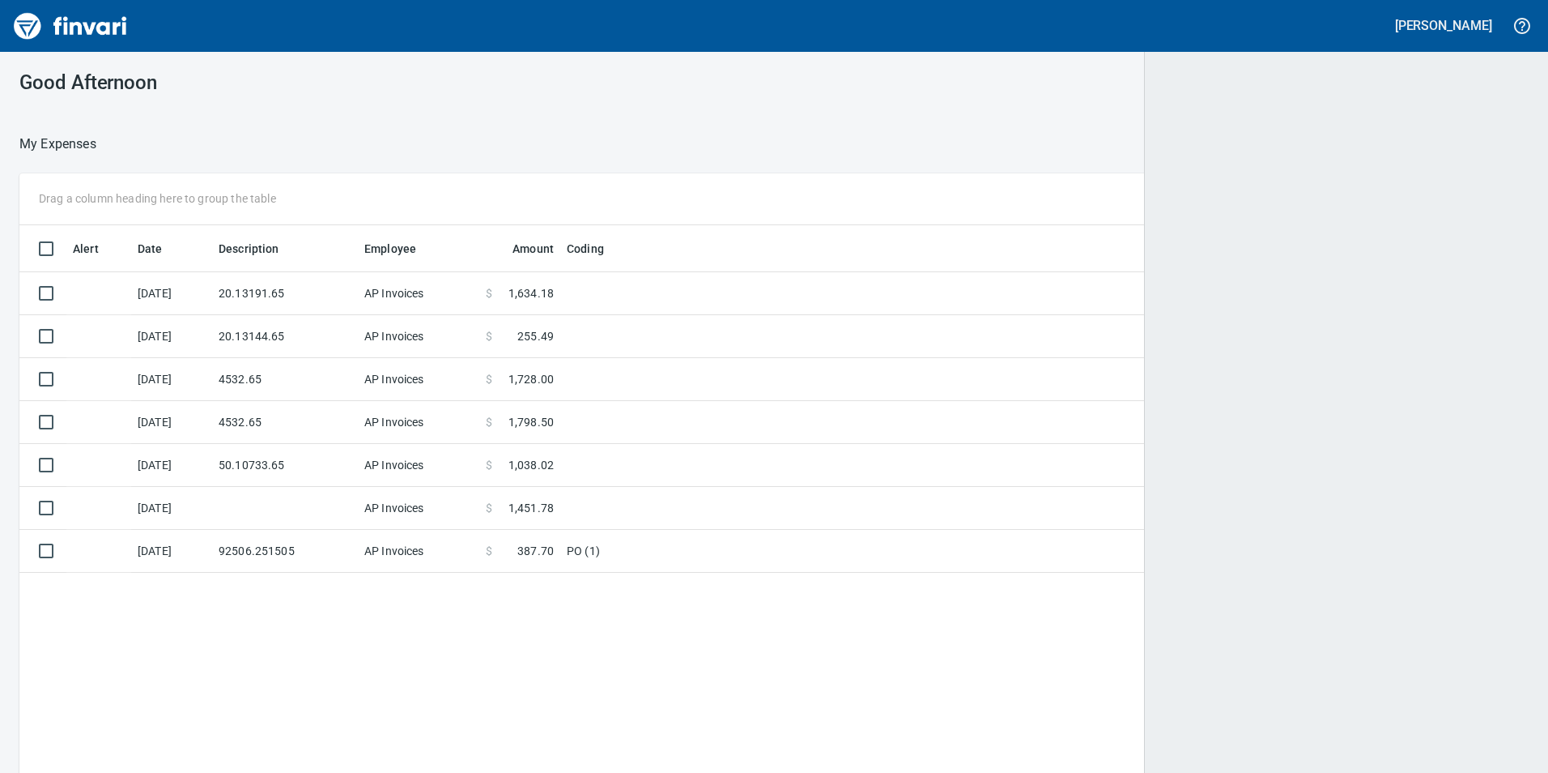
scroll to position [582, 1483]
